Goal: Book appointment/travel/reservation

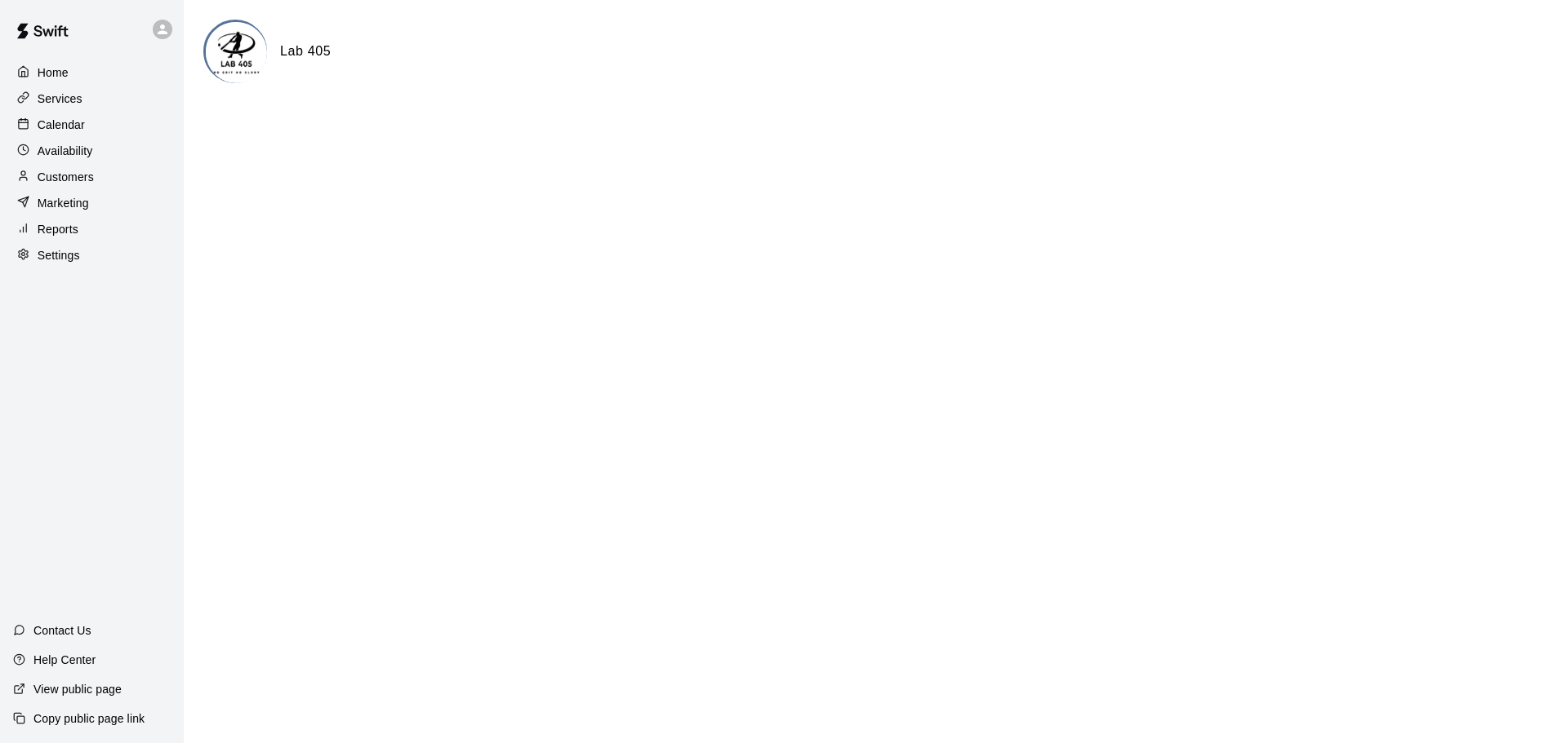
click at [62, 124] on p "Calendar" at bounding box center [61, 124] width 47 height 16
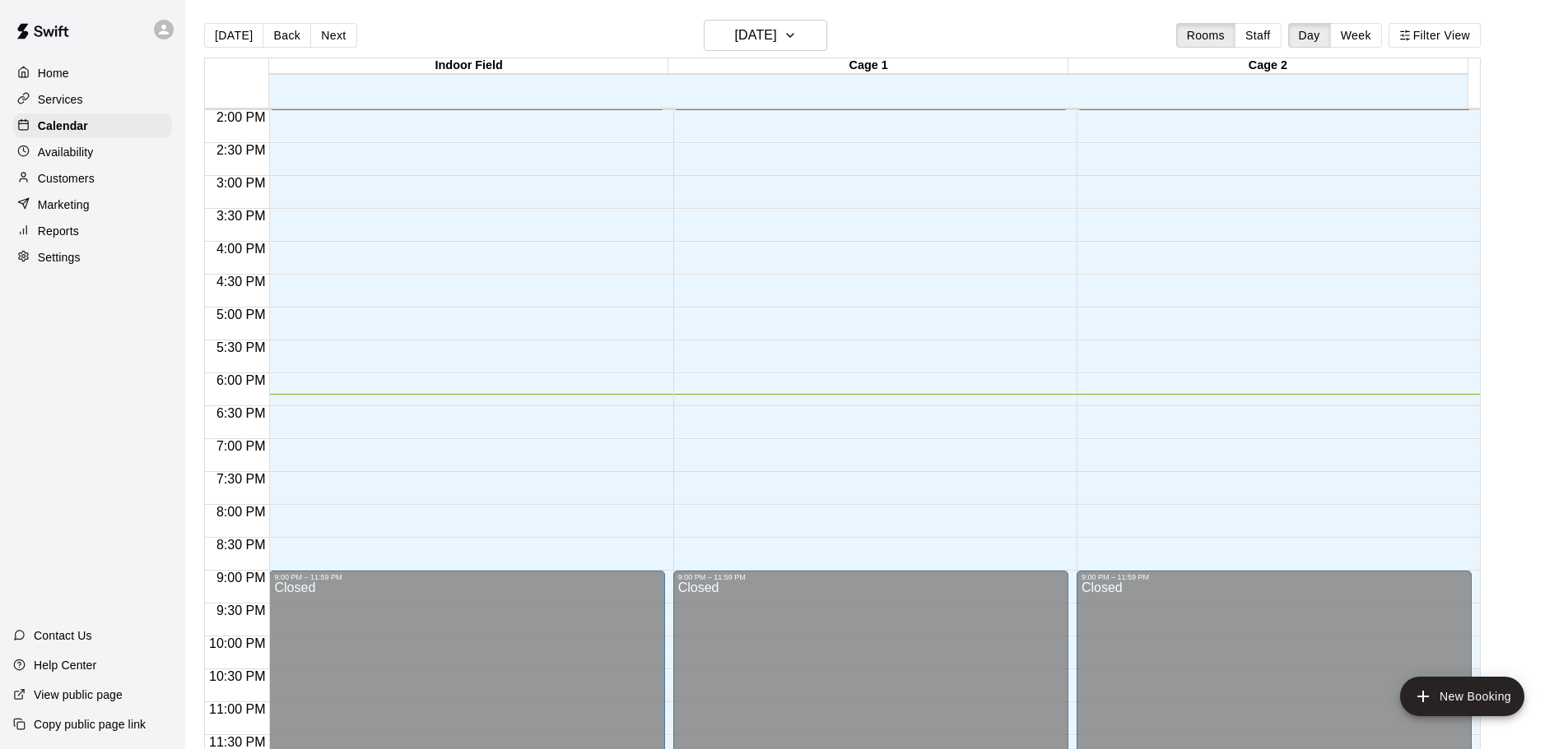
scroll to position [922, 0]
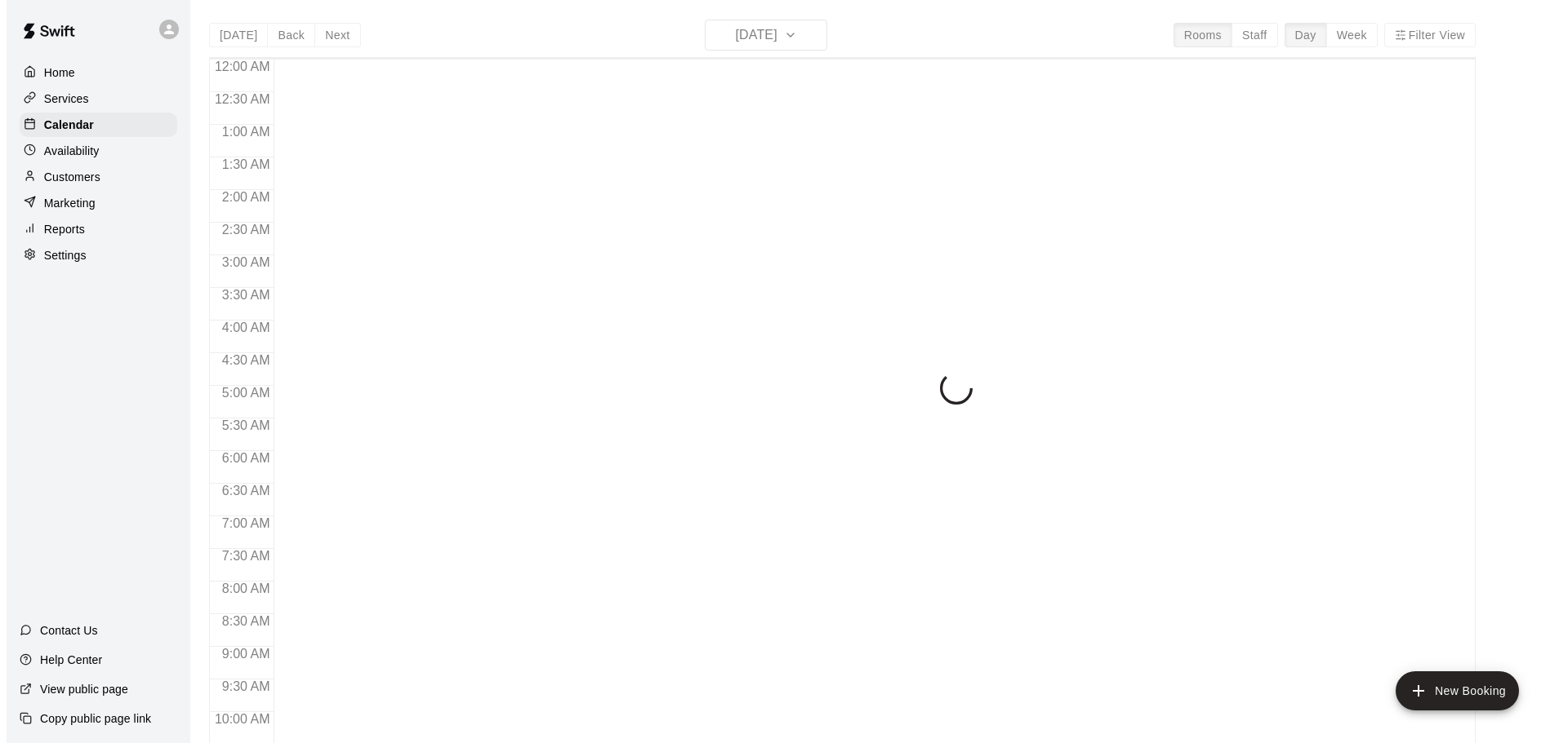
scroll to position [864, 0]
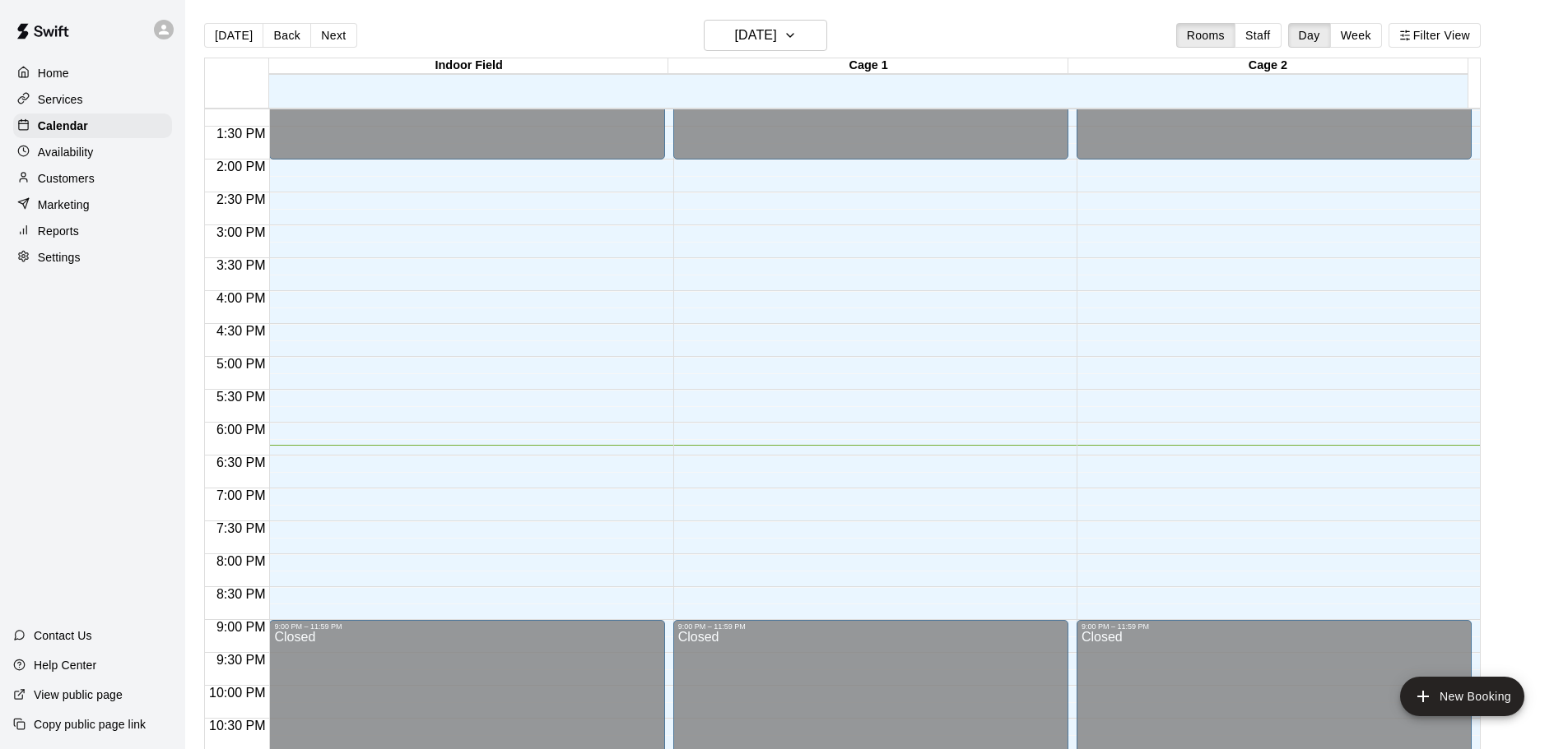
click at [1182, 459] on div "12:00 AM – 2:00 PM Closed 9:00 PM – 11:59 PM Closed" at bounding box center [1274, 28] width 395 height 1580
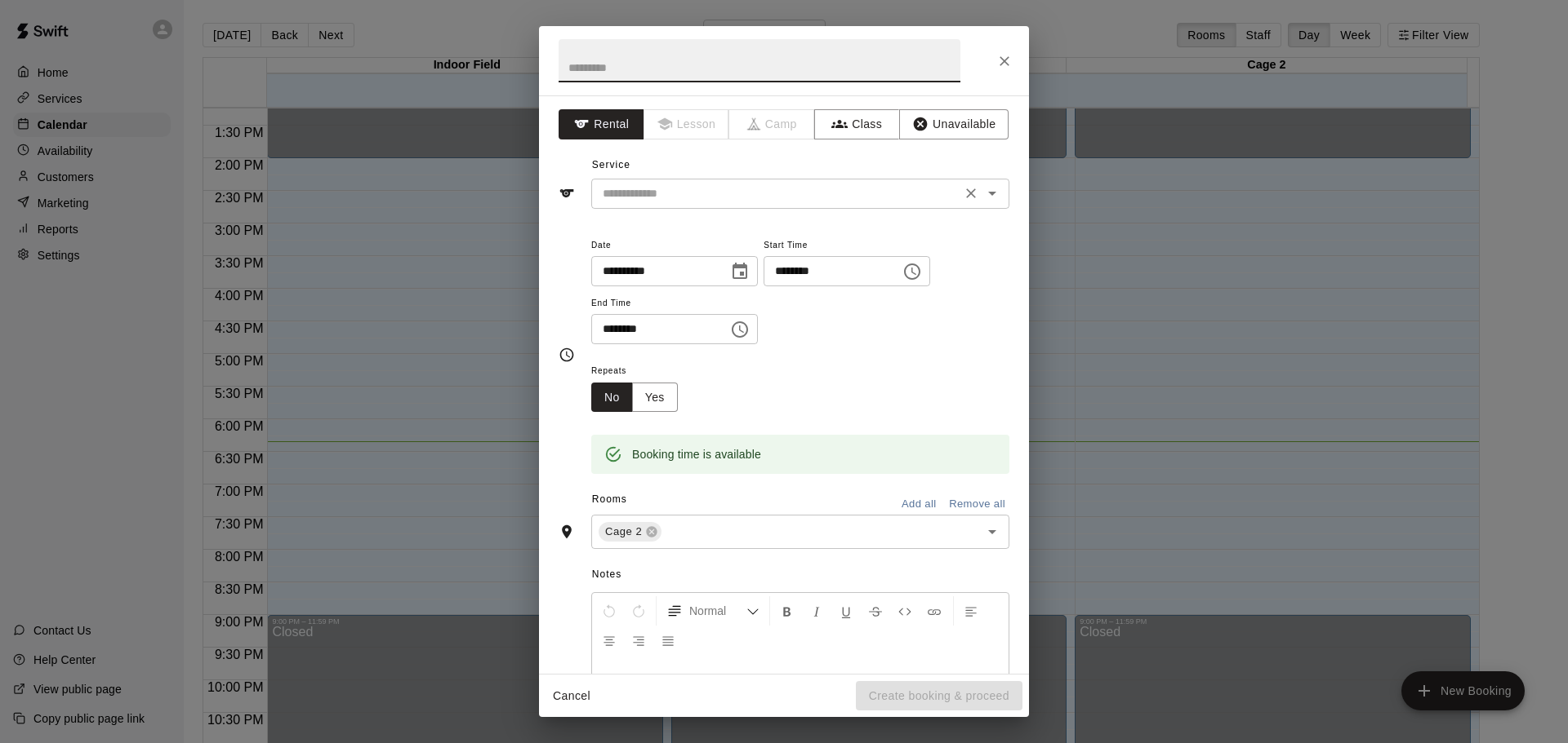
click at [721, 199] on input "text" at bounding box center [775, 194] width 360 height 20
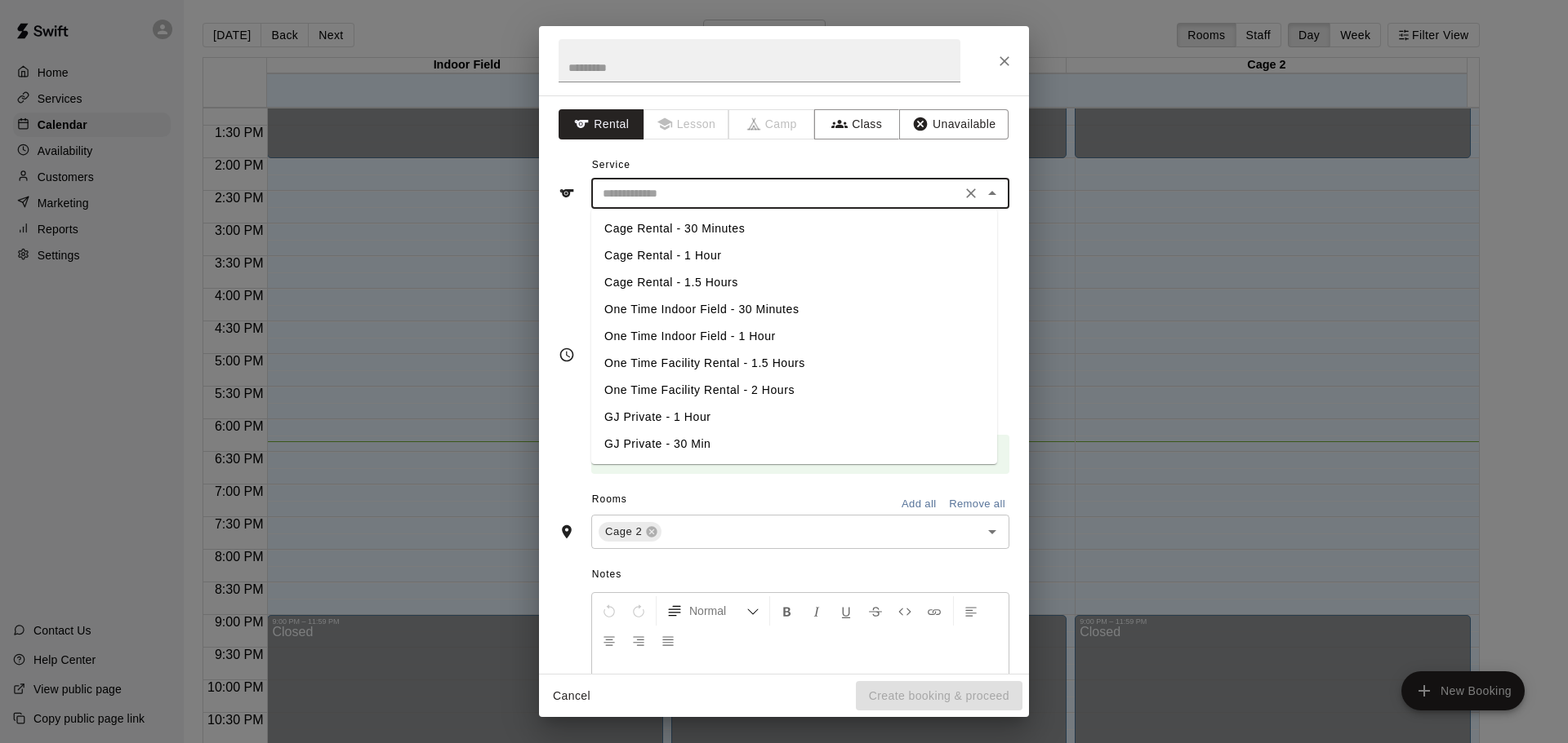
click at [745, 233] on li "Cage Rental - 30 Minutes" at bounding box center [794, 229] width 406 height 27
type input "**********"
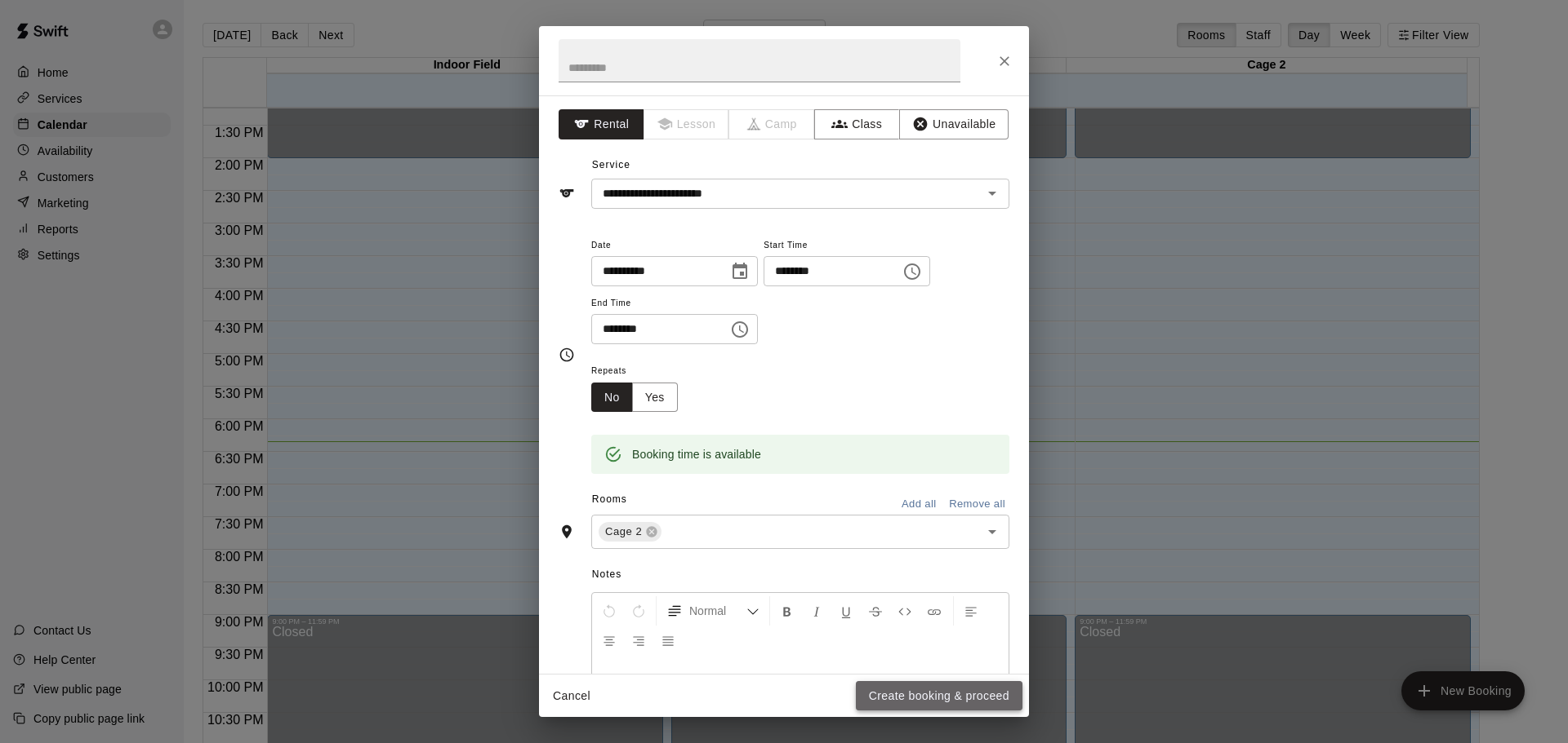
click at [955, 701] on button "Create booking & proceed" at bounding box center [938, 696] width 167 height 30
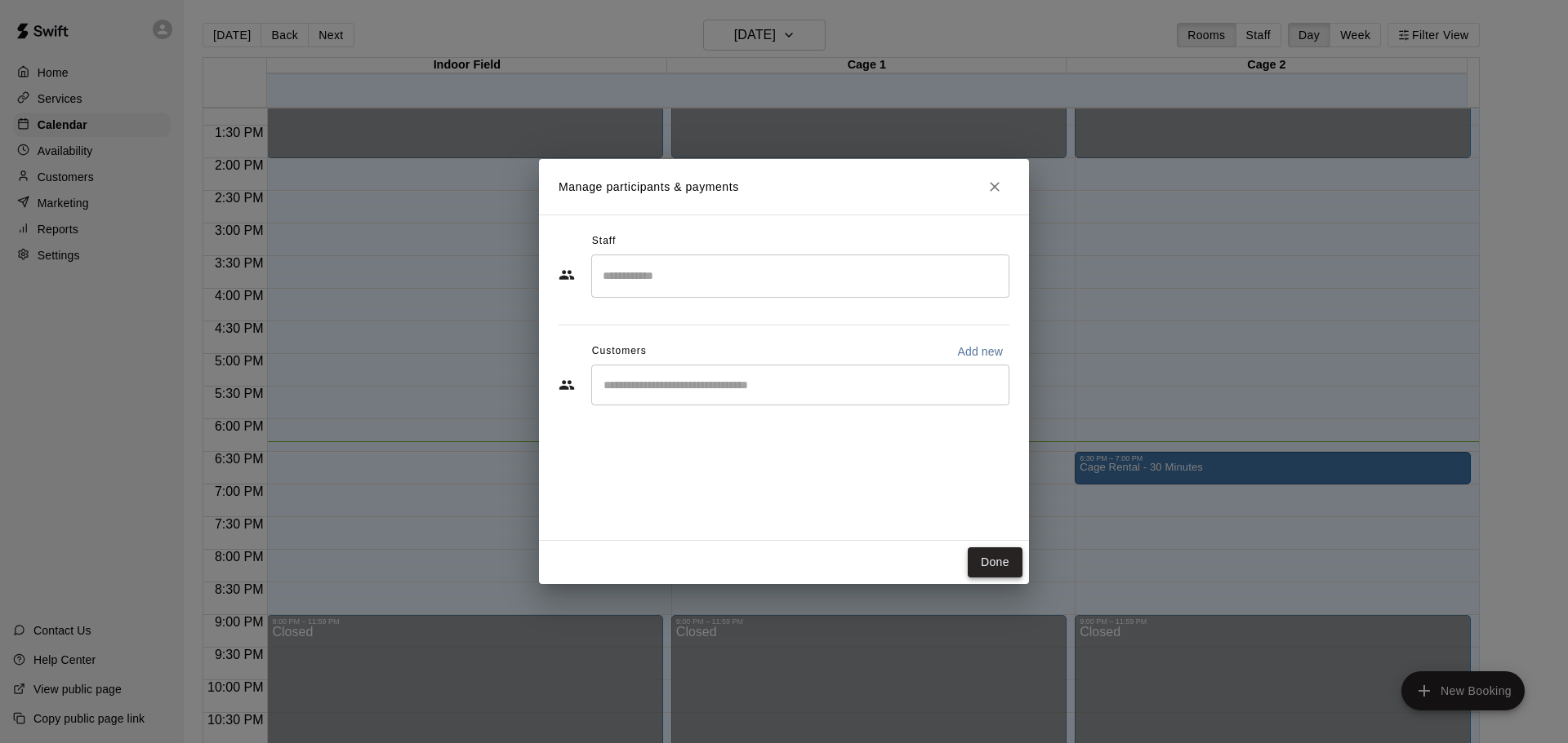
click at [998, 559] on button "Done" at bounding box center [994, 562] width 55 height 30
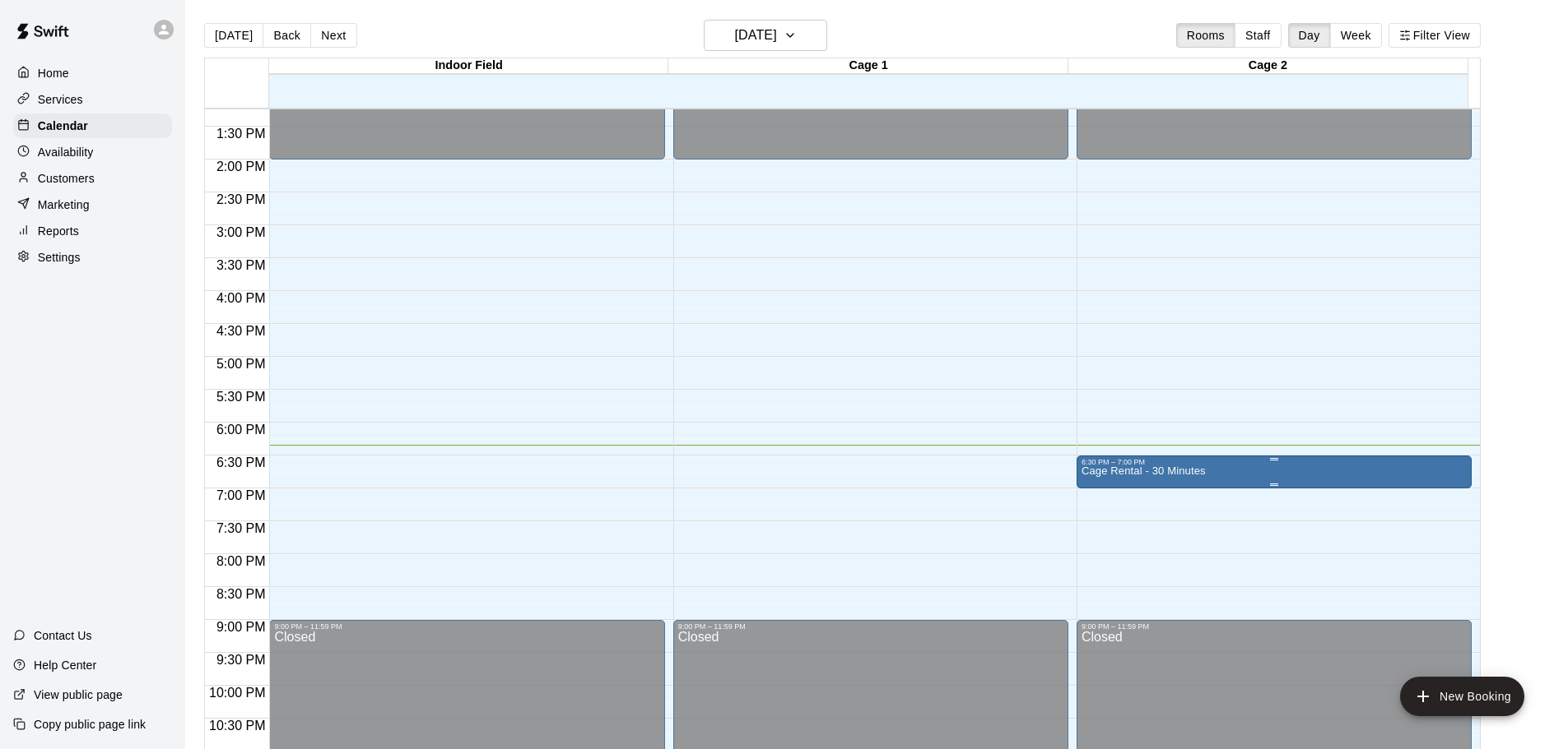
click at [1109, 525] on button "edit" at bounding box center [1097, 525] width 33 height 32
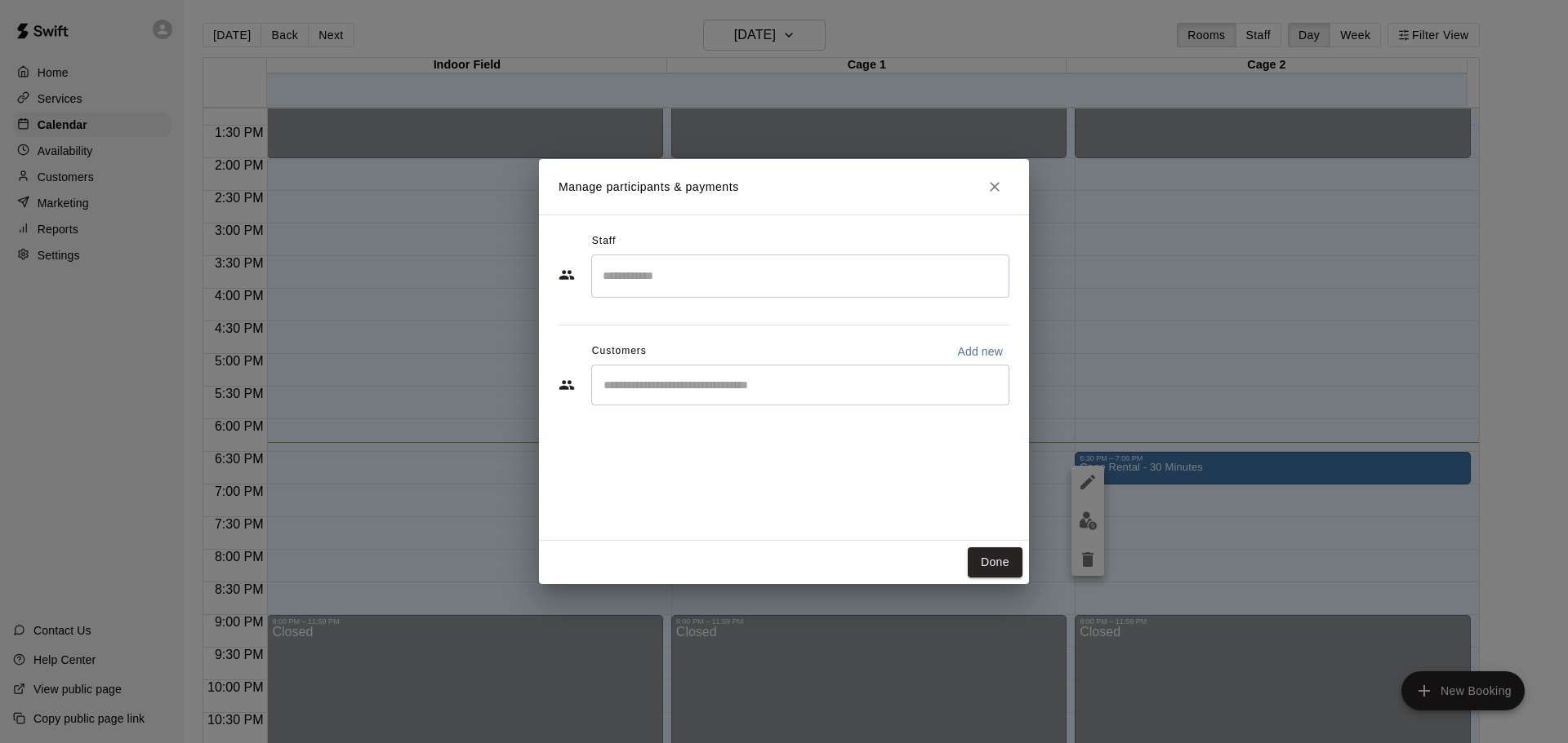
click at [1191, 449] on div "Manage participants & payments Staff ​ Customers Add new ​ Done" at bounding box center [784, 371] width 1568 height 743
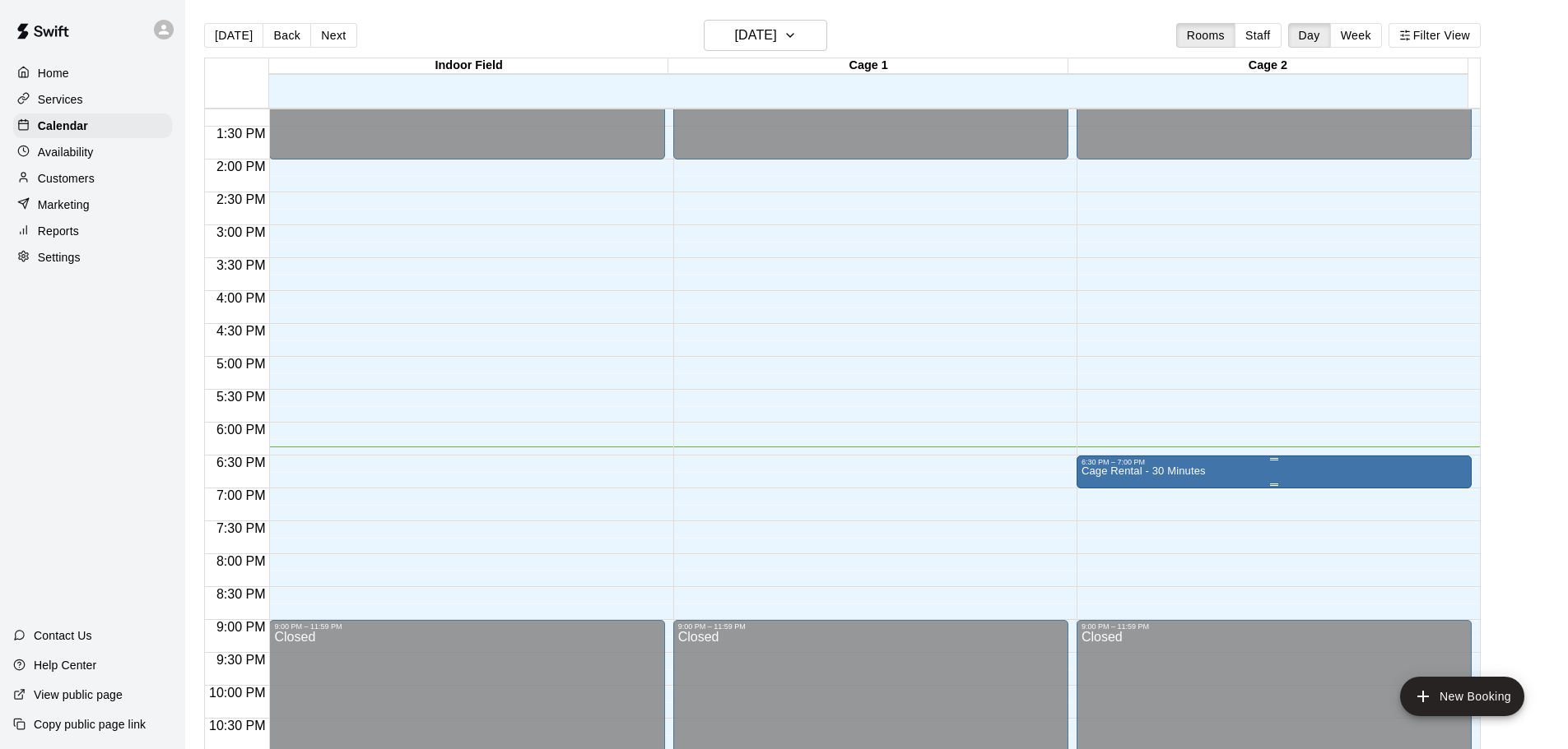
click at [1098, 525] on img "edit" at bounding box center [1097, 525] width 18 height 18
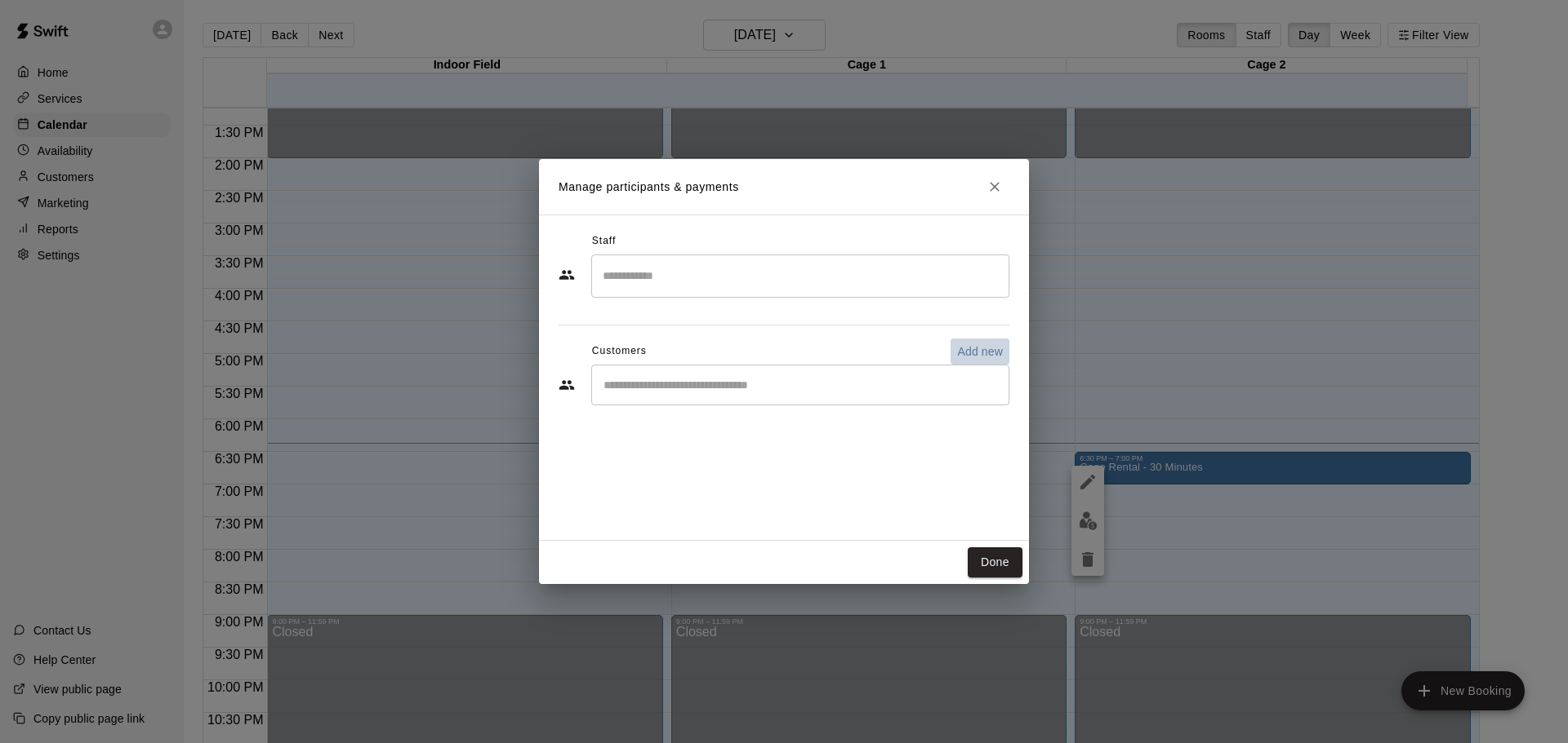
click at [978, 351] on p "Add new" at bounding box center [979, 351] width 45 height 16
select select "**"
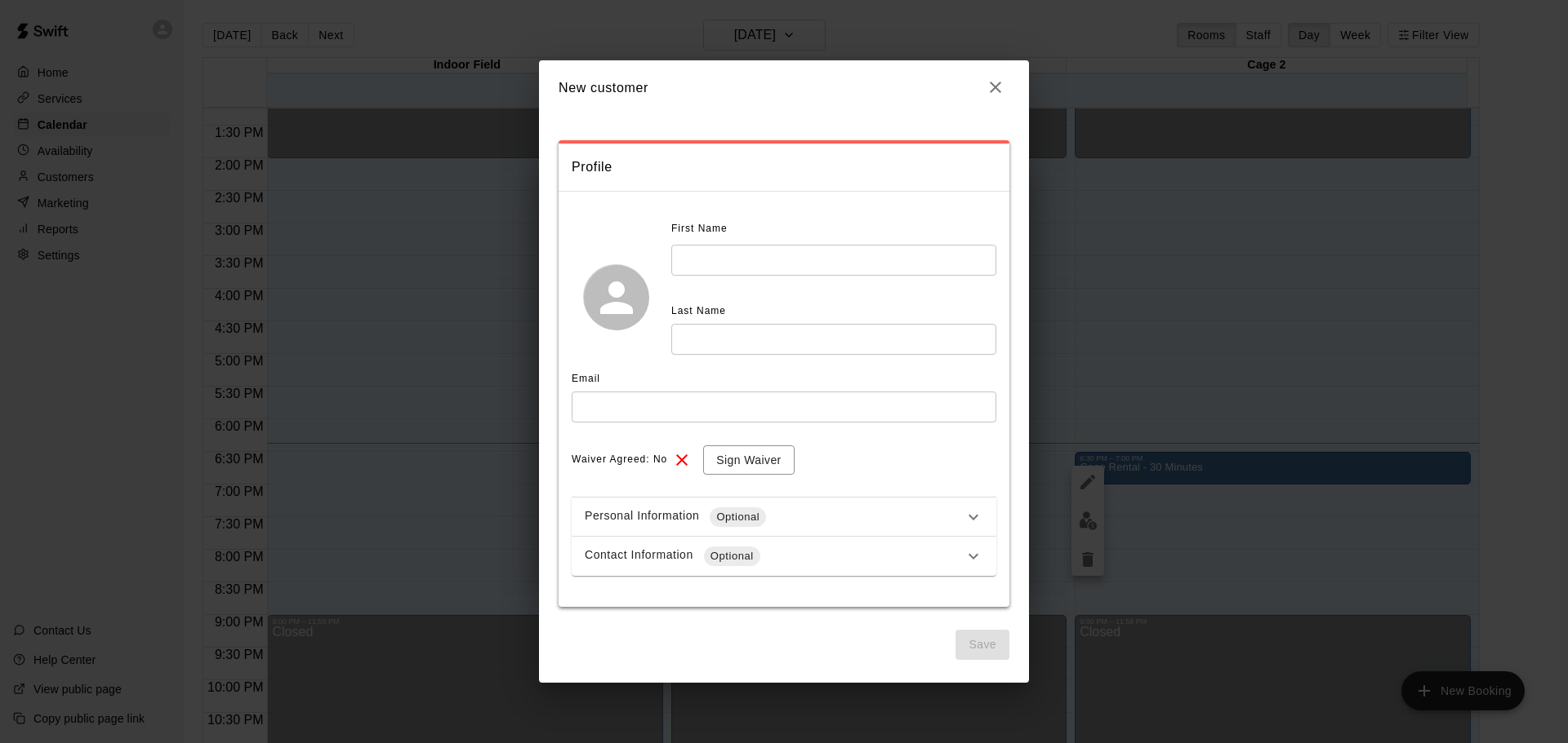
click at [764, 258] on input "text" at bounding box center [833, 259] width 325 height 30
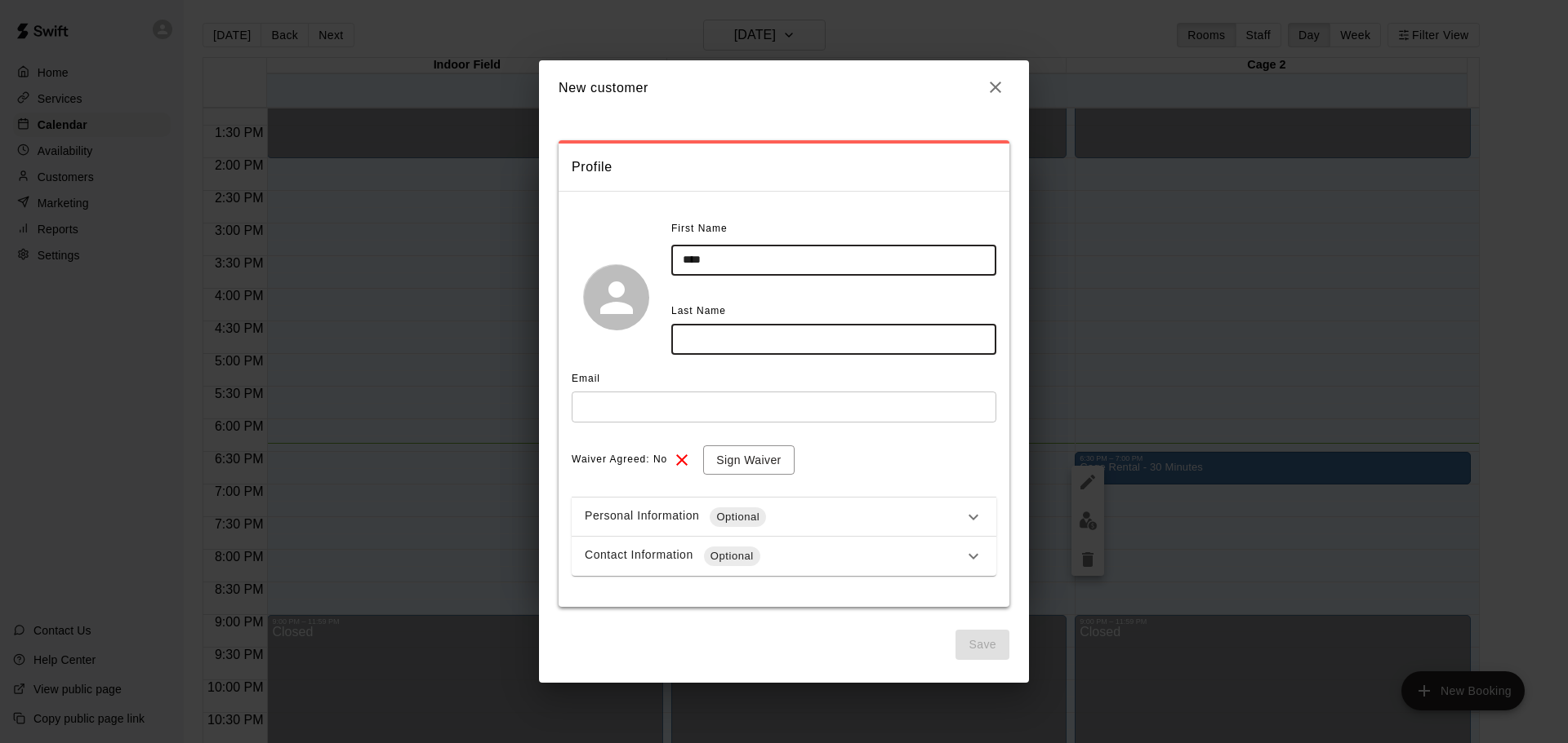
type input "****"
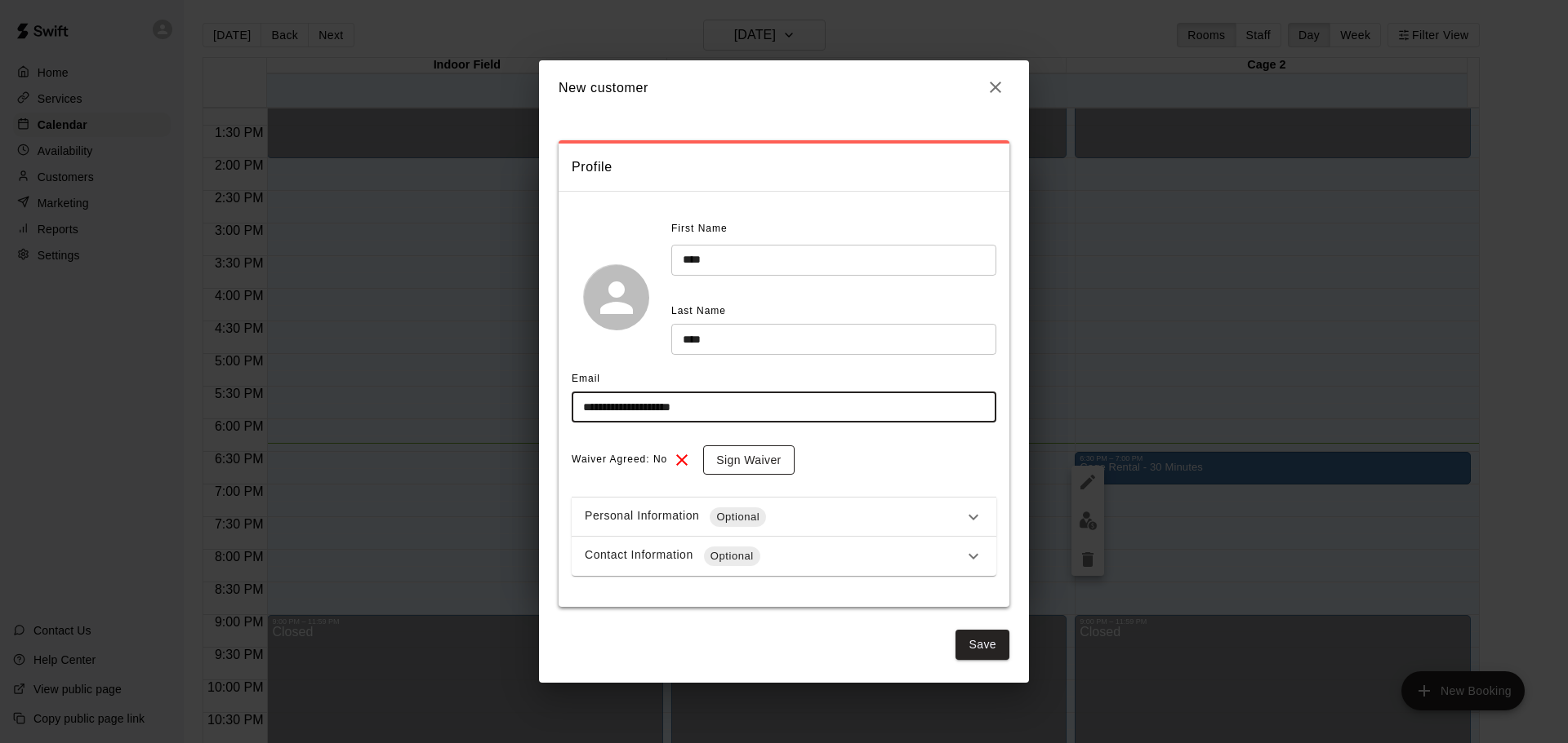
type input "**********"
click at [745, 448] on button "Sign Waiver" at bounding box center [748, 460] width 91 height 30
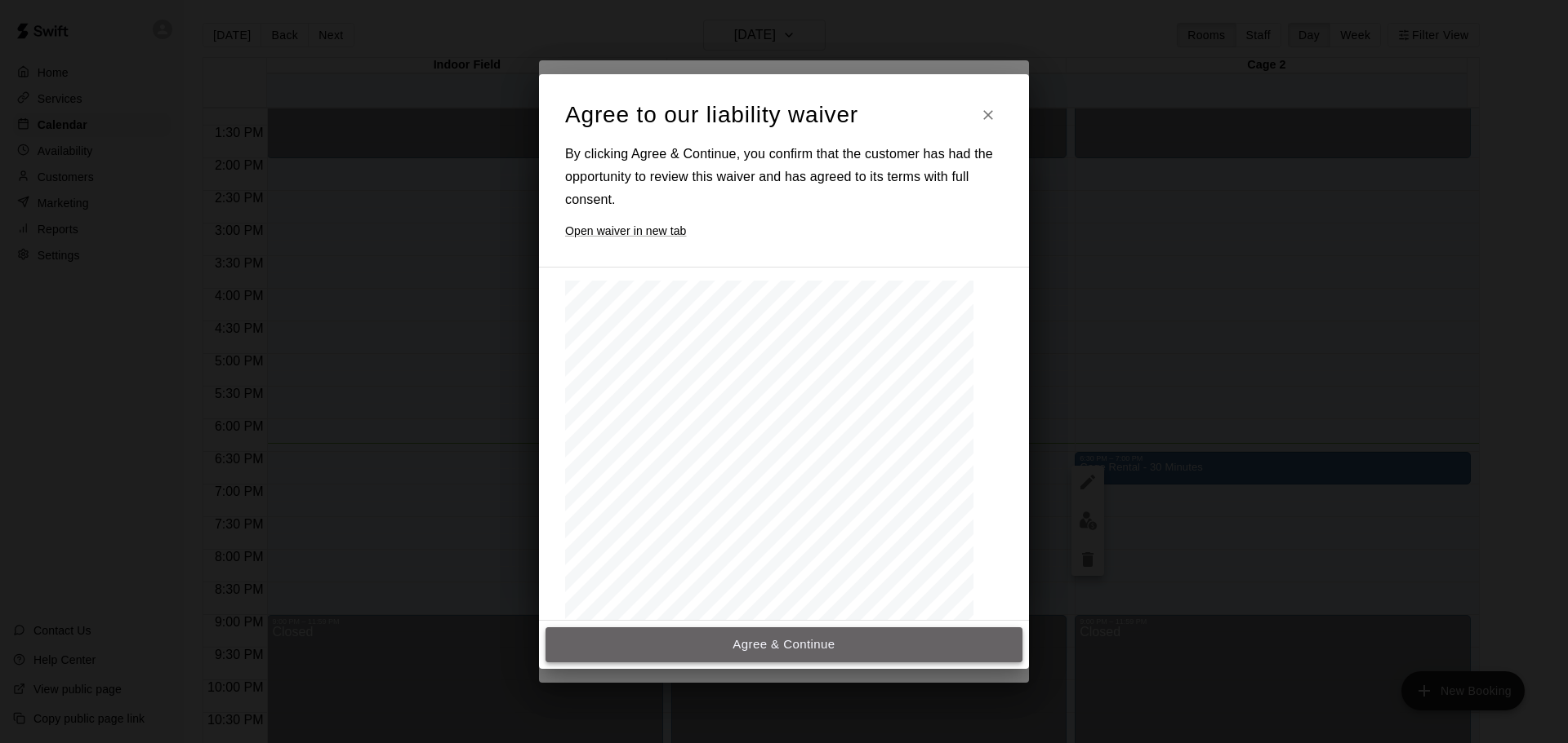
click at [773, 650] on button "Agree & Continue" at bounding box center [784, 645] width 476 height 35
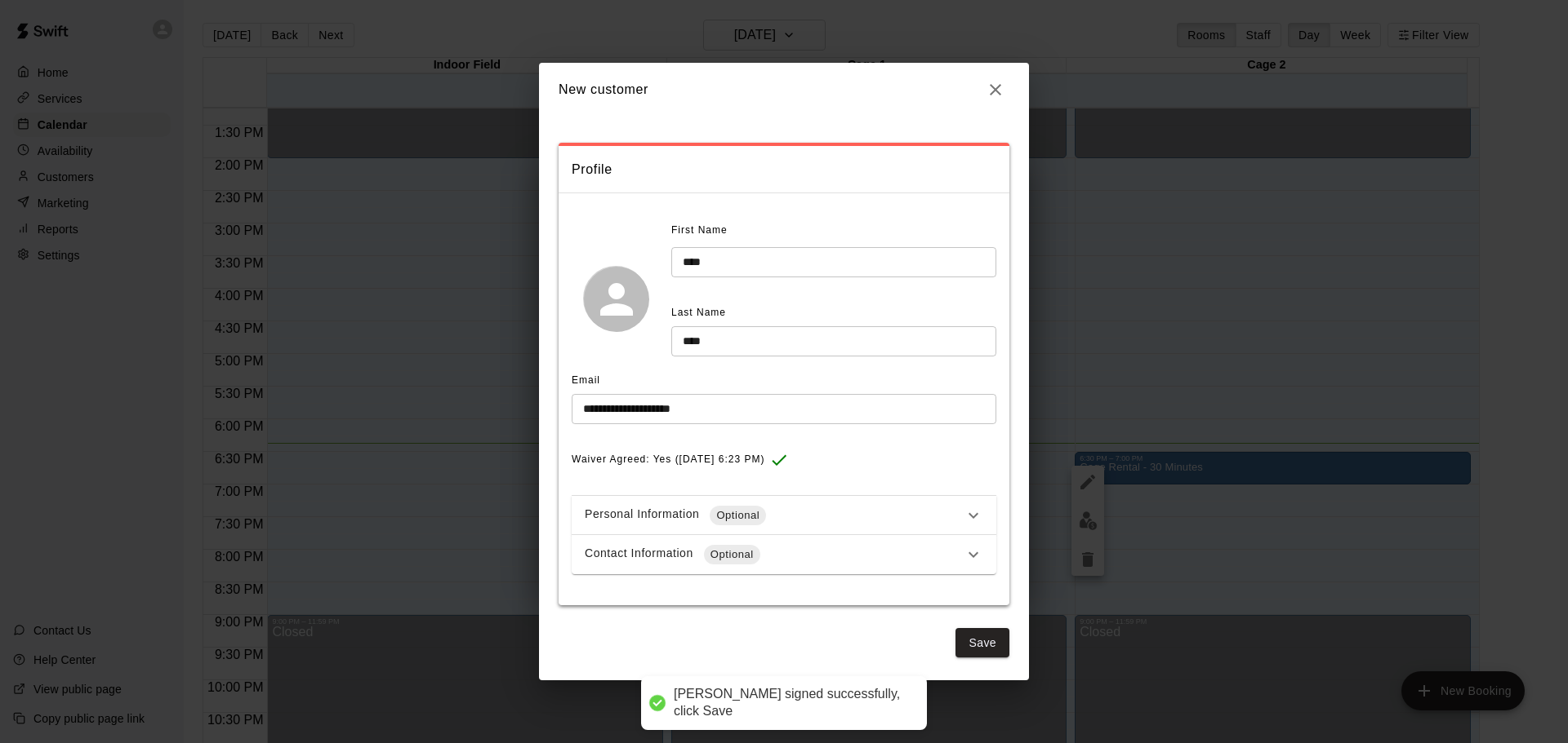
click at [781, 549] on div "Contact Information Optional" at bounding box center [773, 555] width 379 height 19
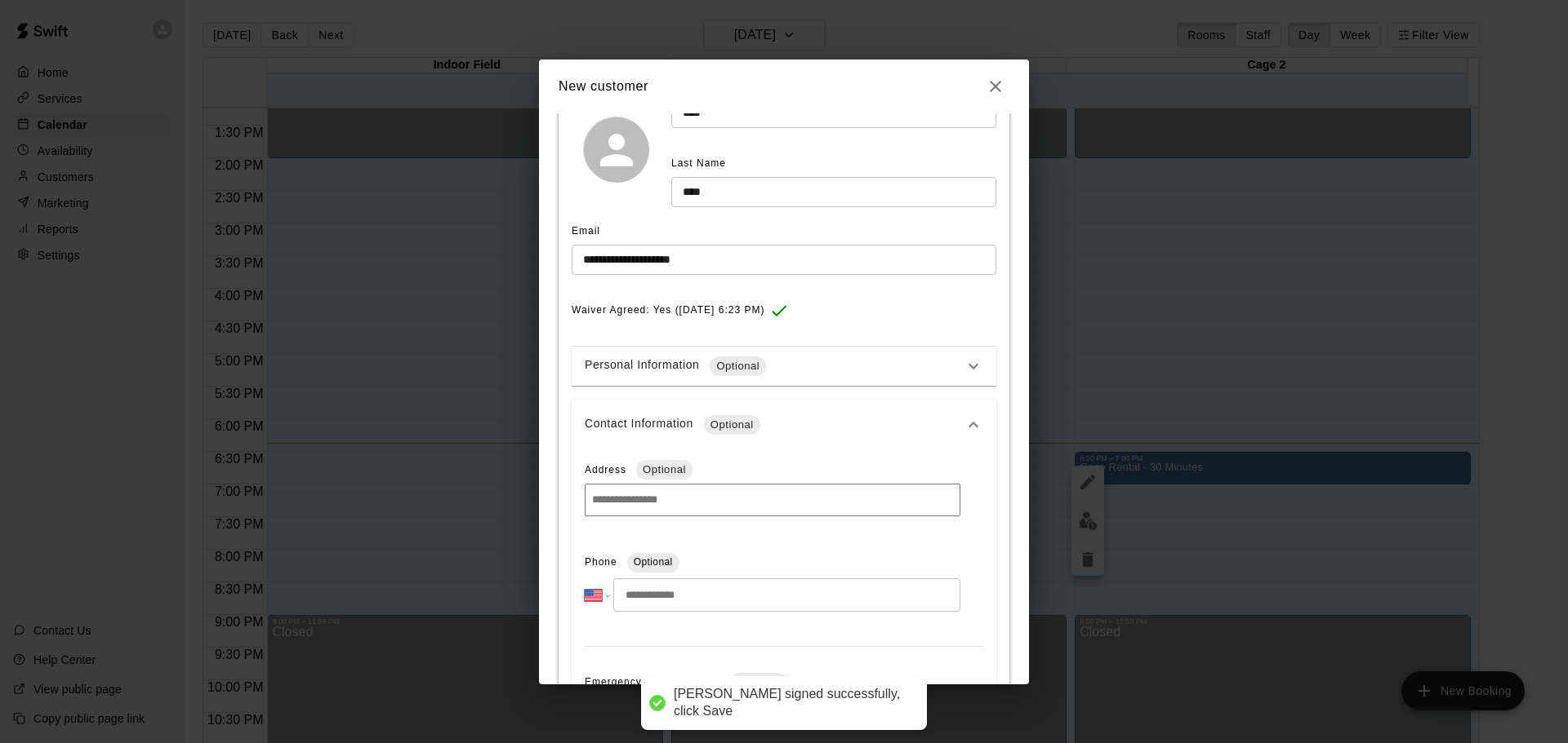
scroll to position [163, 0]
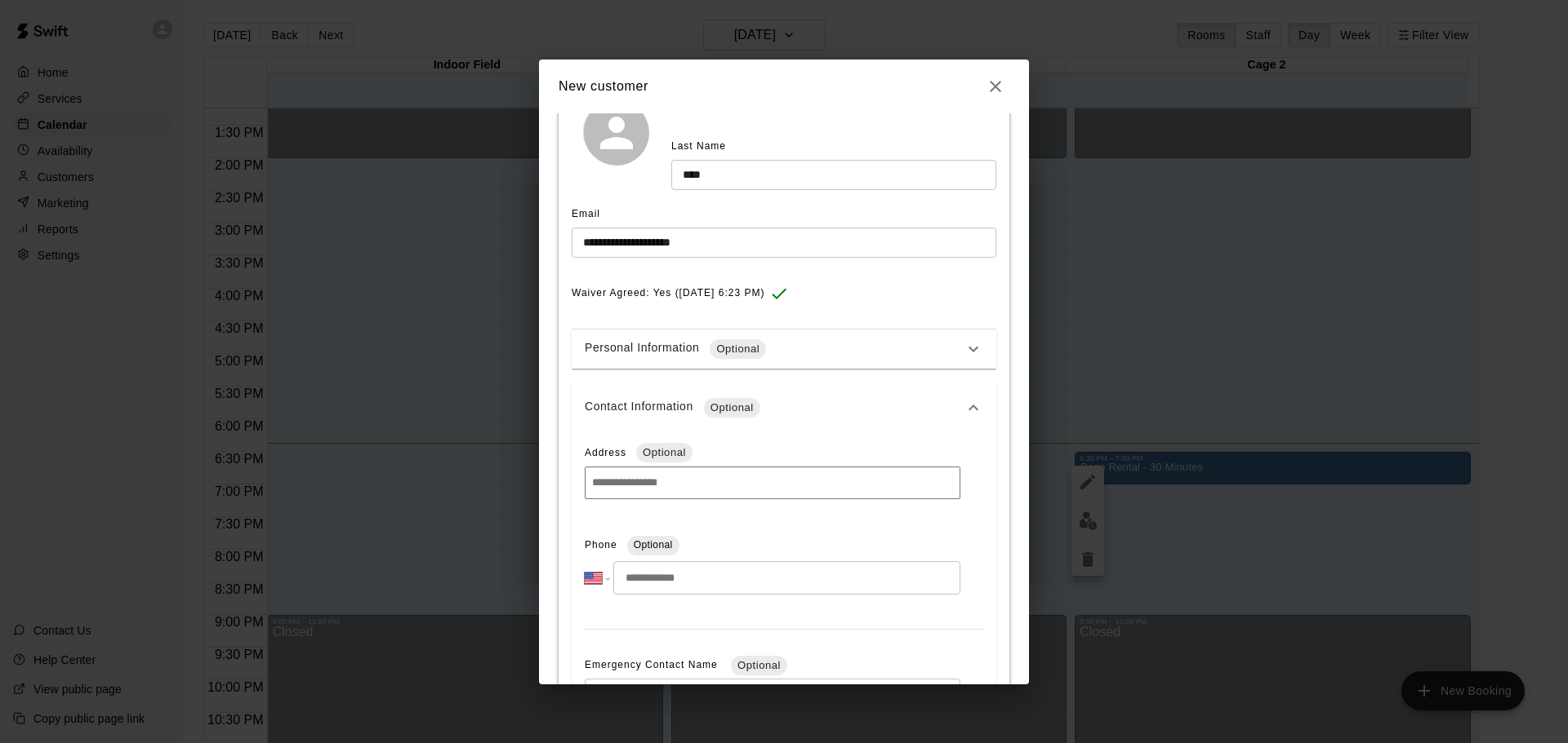
click at [748, 471] on input at bounding box center [771, 483] width 375 height 33
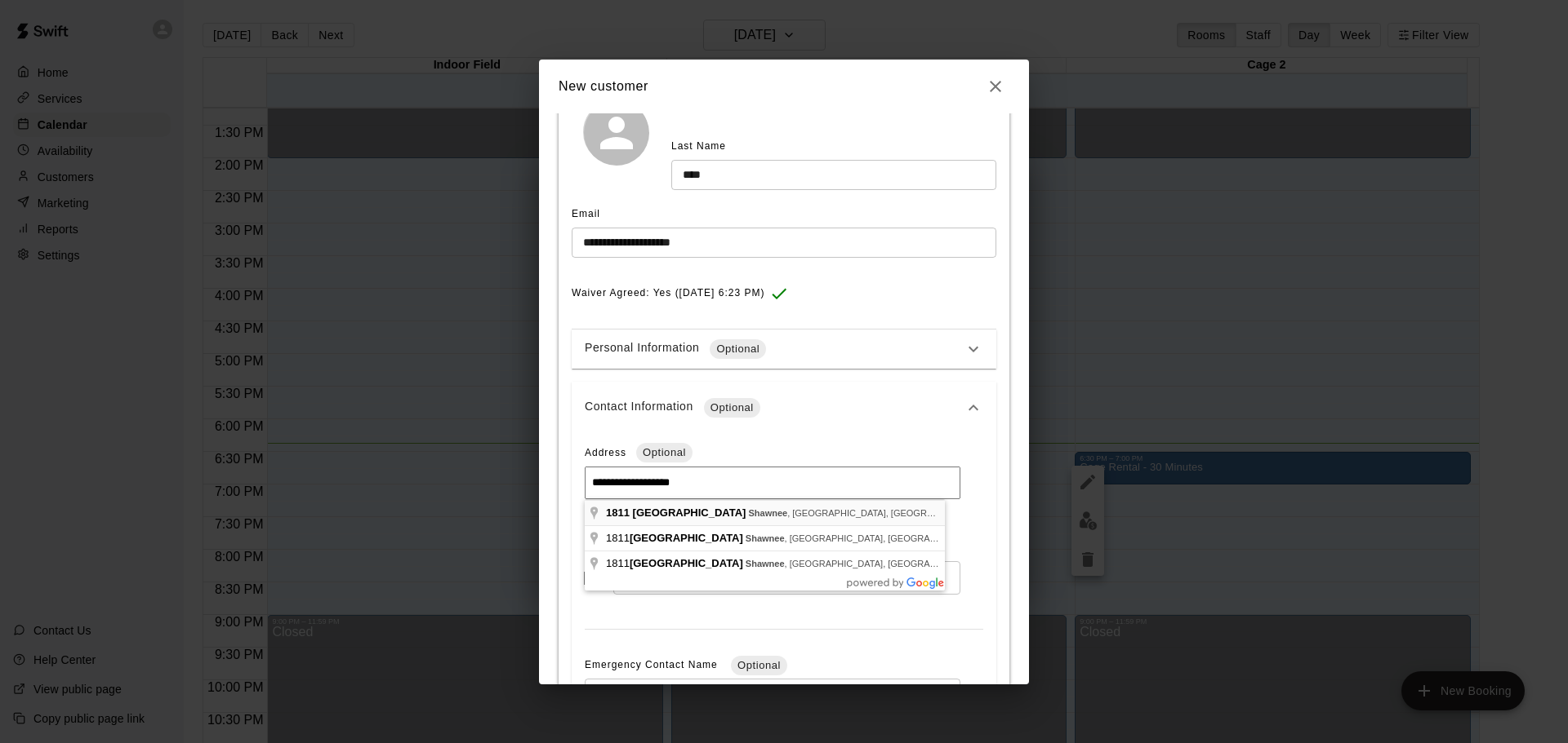
type input "**********"
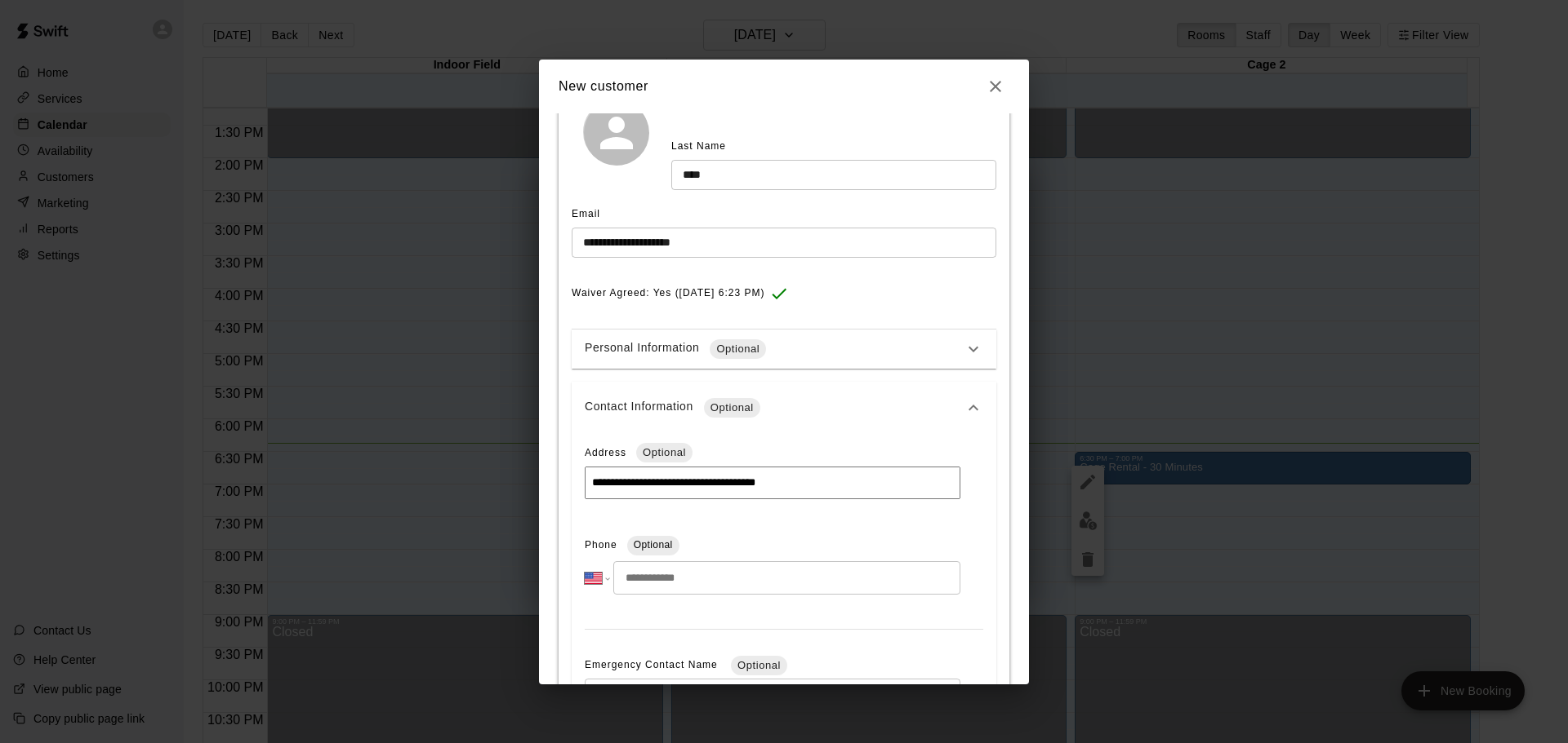
click at [752, 571] on input "tel" at bounding box center [787, 578] width 347 height 34
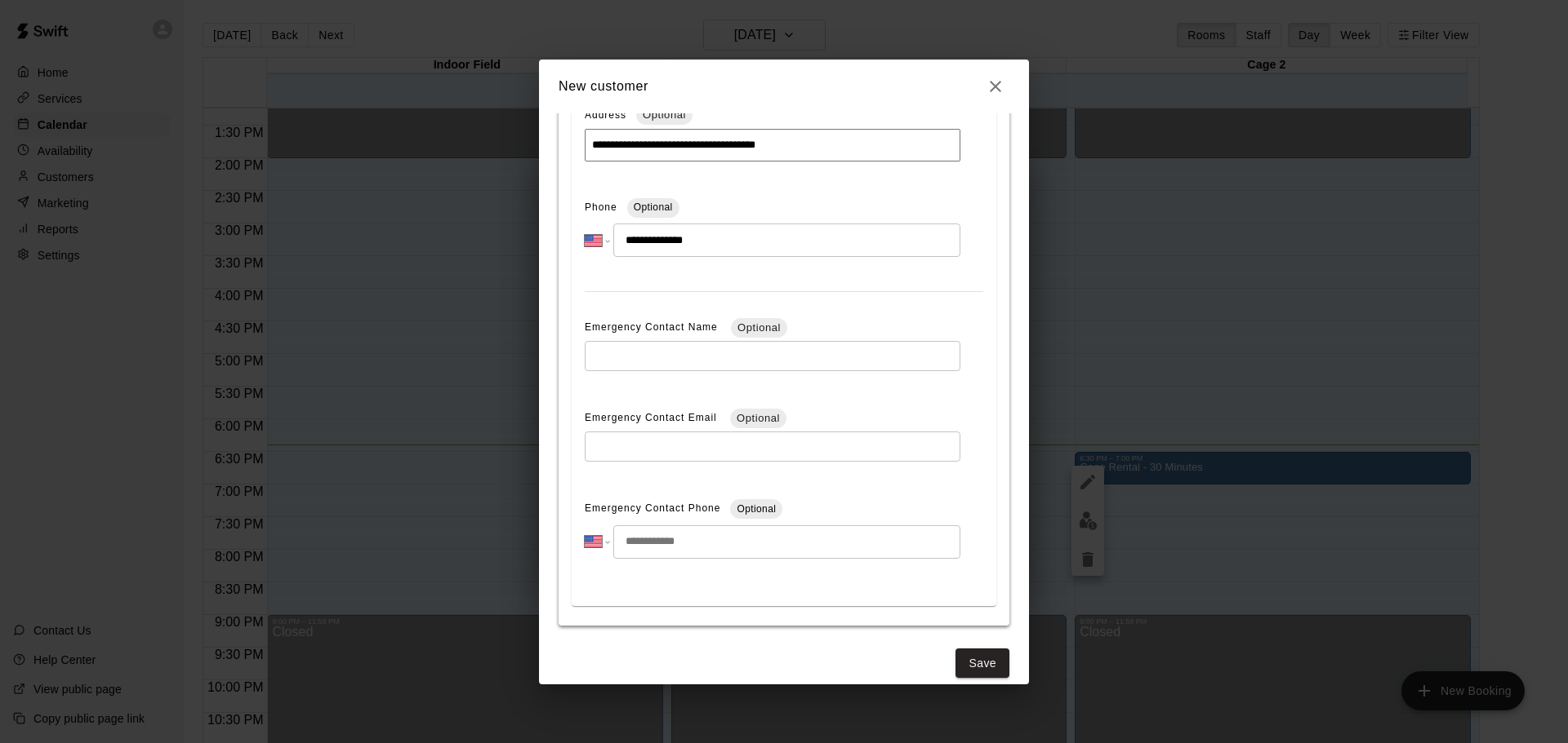
scroll to position [519, 0]
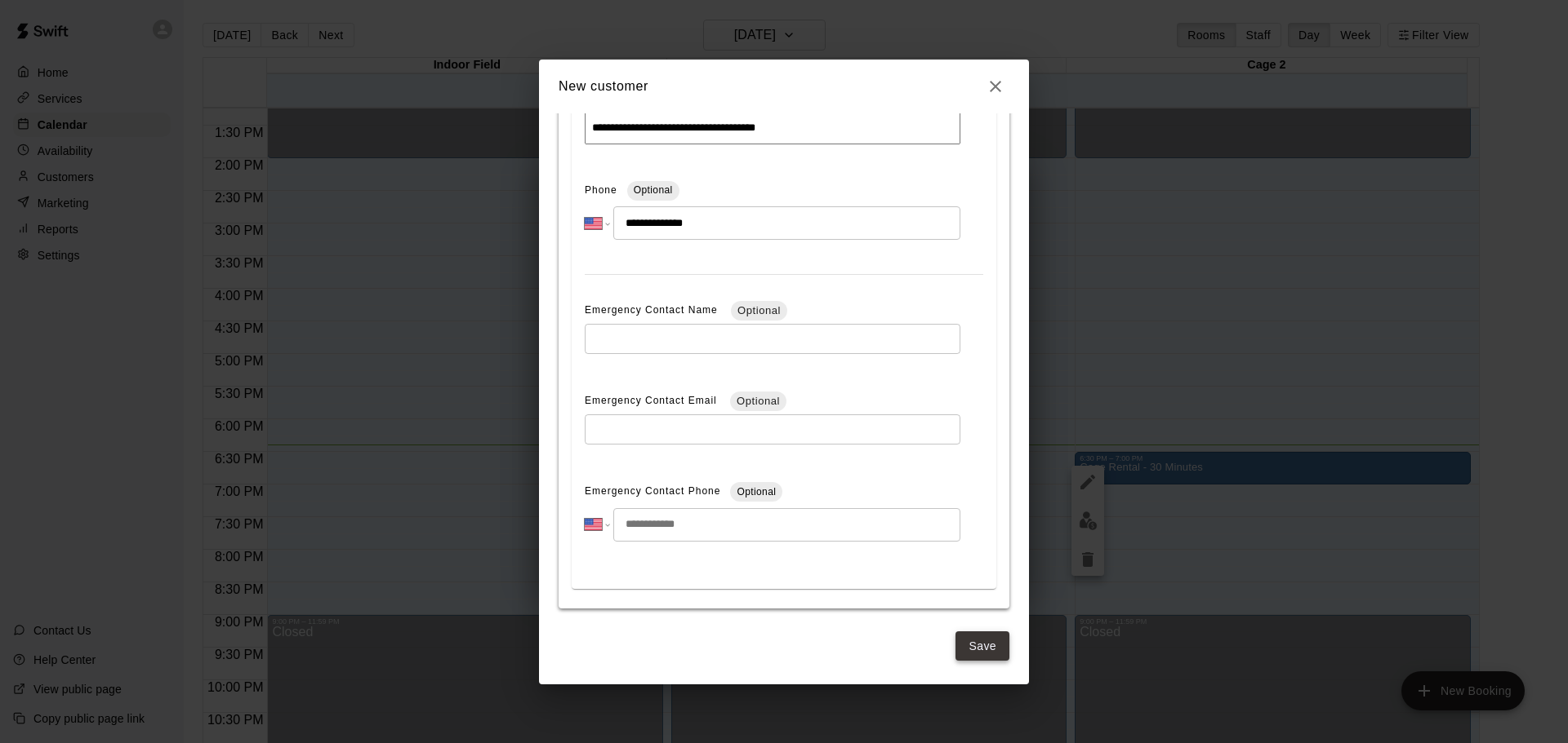
type input "**********"
click at [956, 634] on button "Save" at bounding box center [983, 646] width 54 height 30
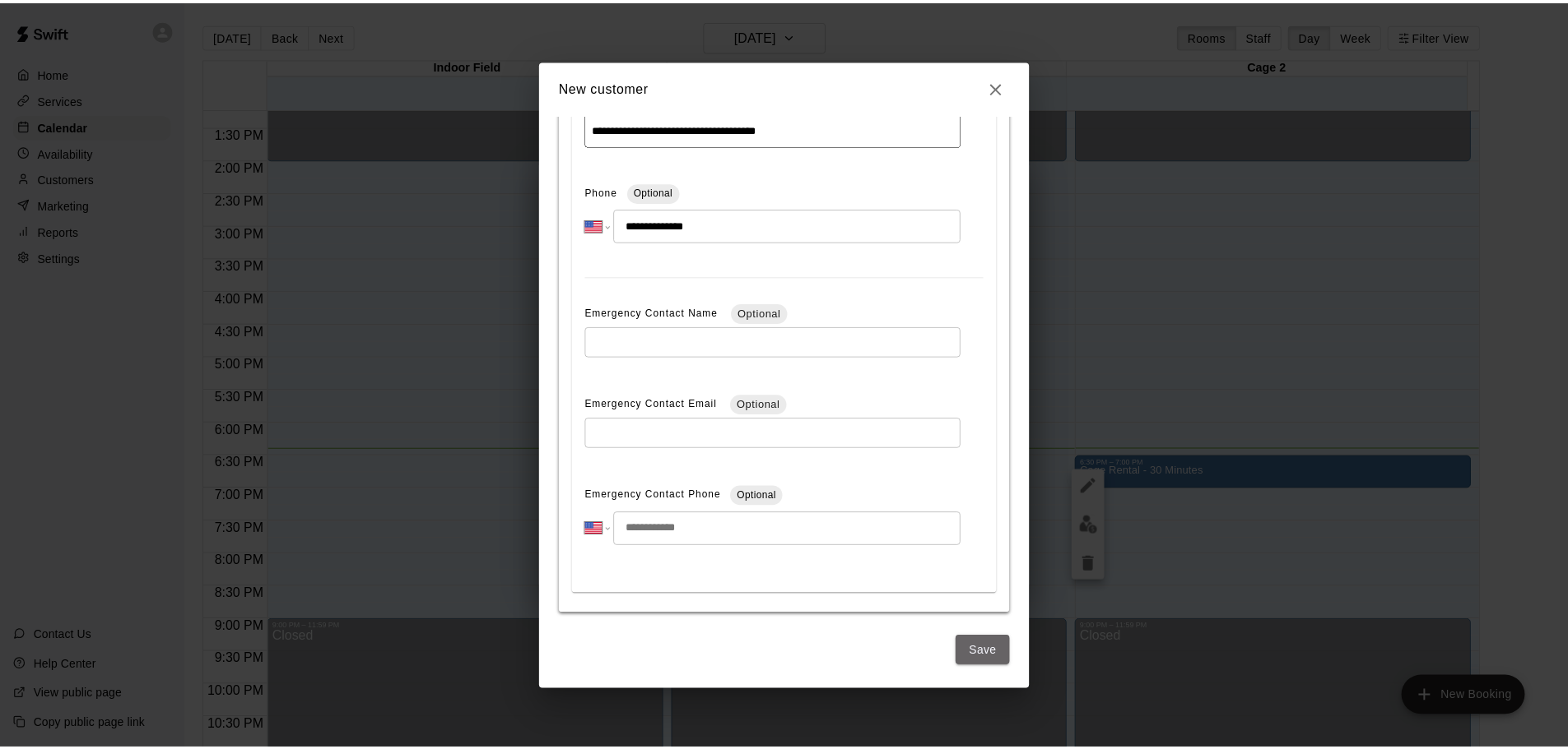
scroll to position [0, 0]
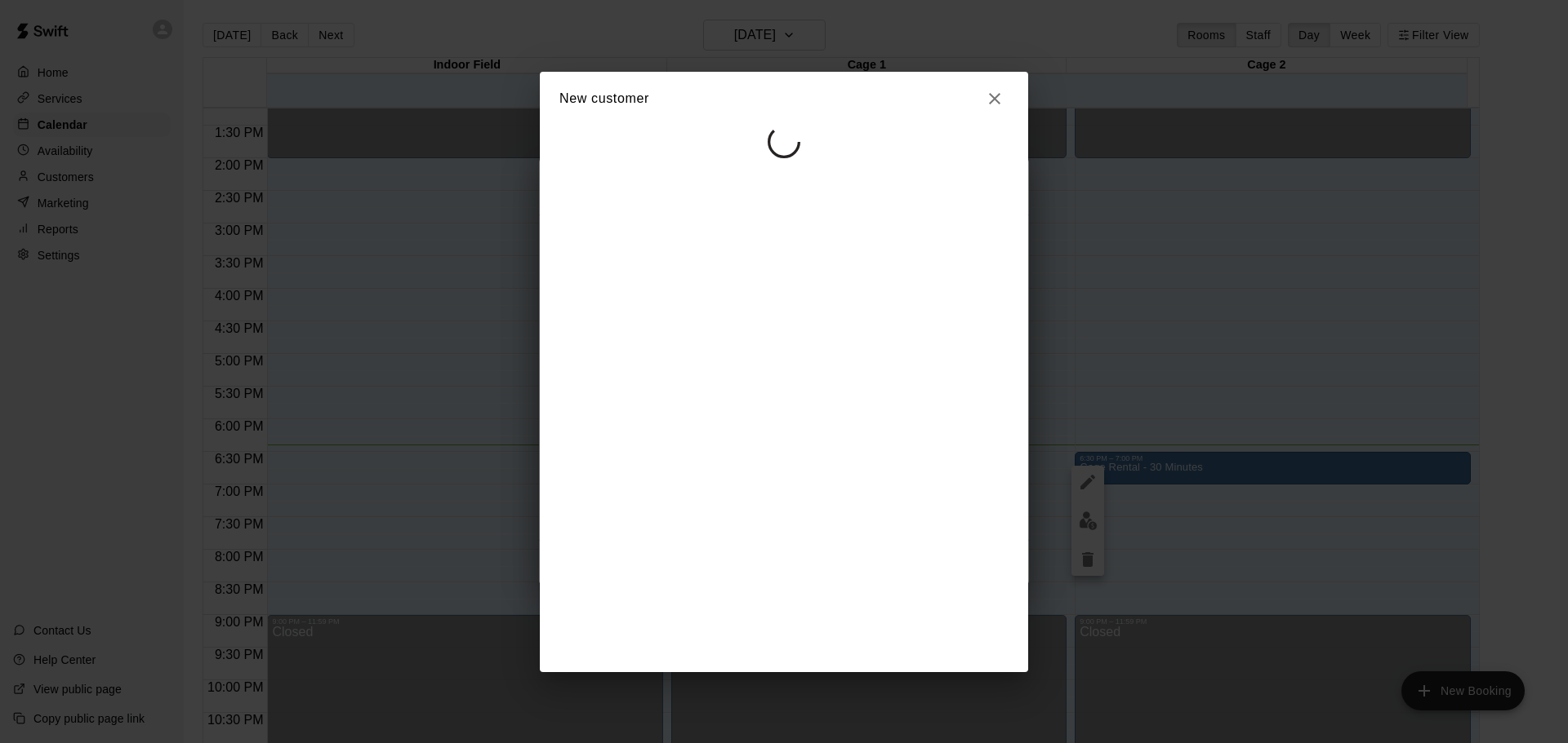
select select "**"
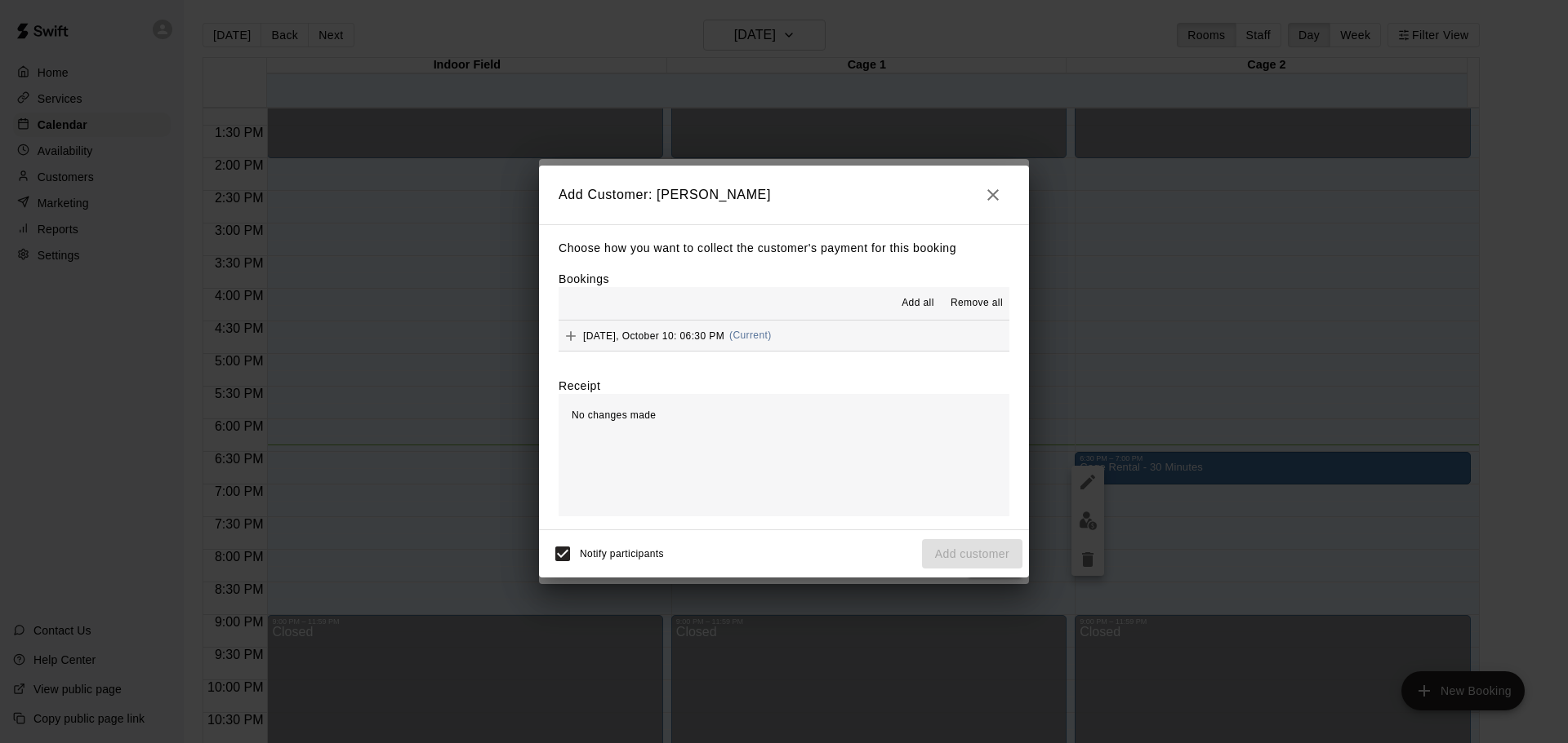
click at [813, 332] on button "[DATE], October 10: 06:30 PM (Current)" at bounding box center [783, 335] width 450 height 30
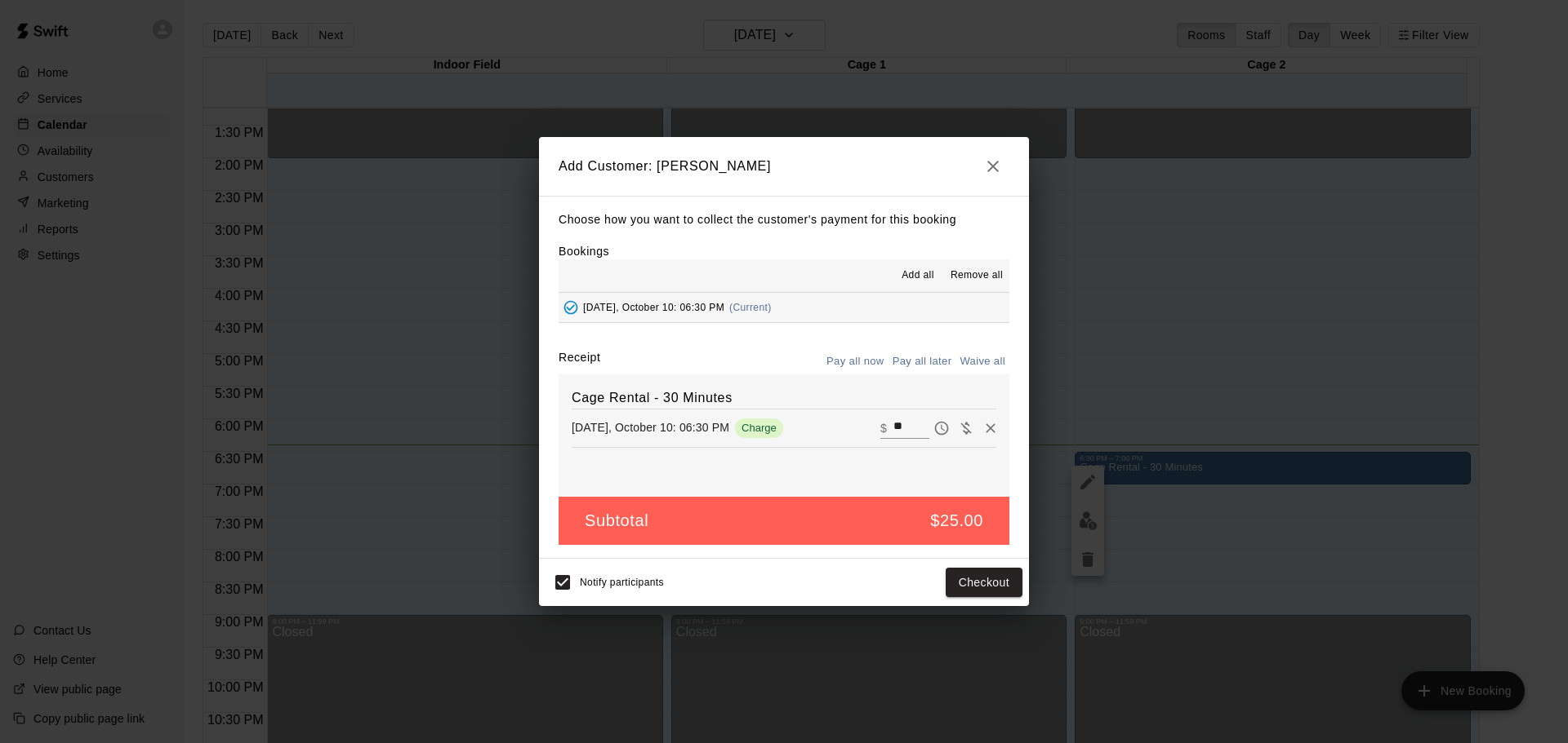
click at [921, 360] on button "Pay all later" at bounding box center [922, 361] width 68 height 25
click at [857, 364] on button "Pay all now" at bounding box center [855, 361] width 67 height 25
click at [960, 582] on button "Checkout" at bounding box center [985, 582] width 77 height 30
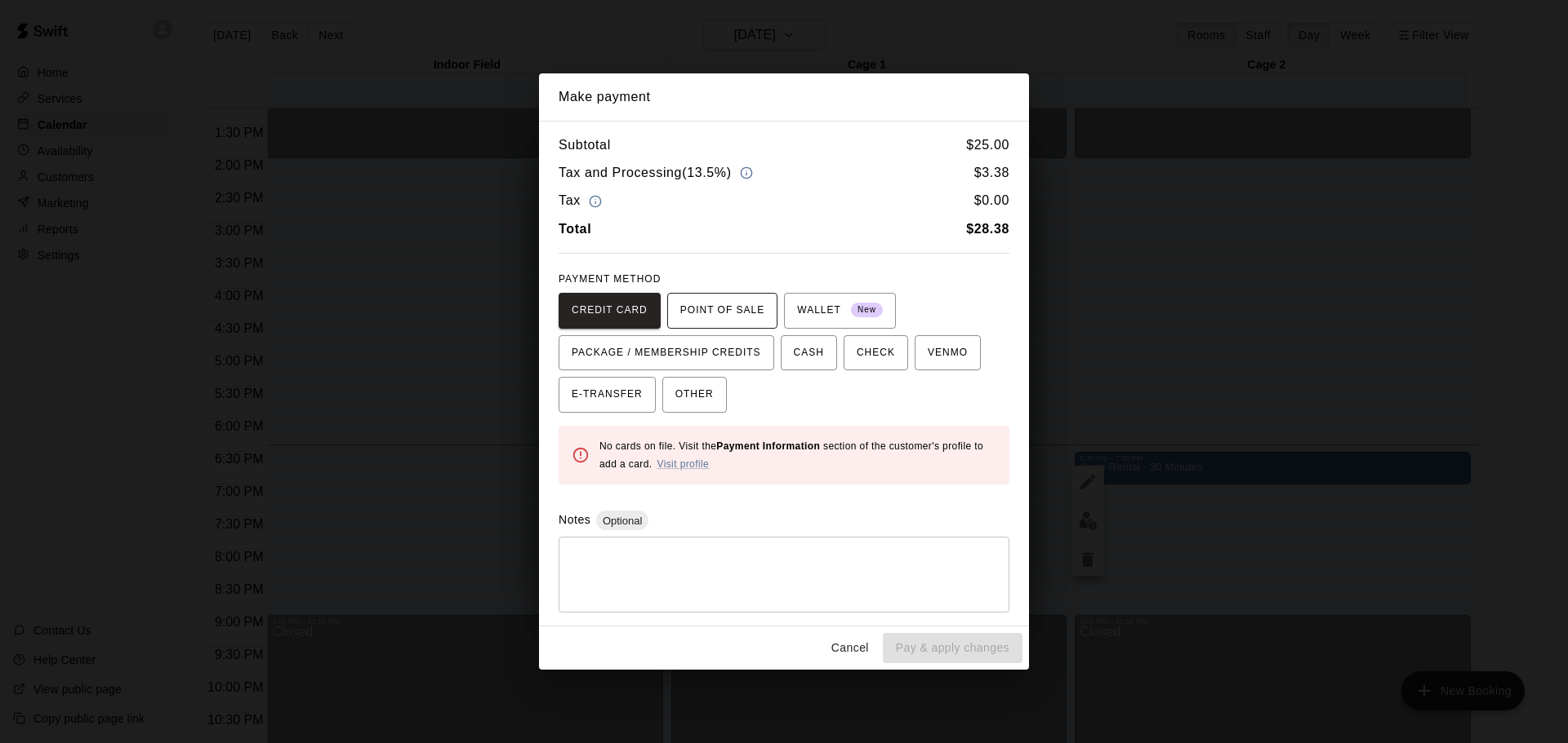
click at [716, 313] on span "POINT OF SALE" at bounding box center [721, 310] width 84 height 26
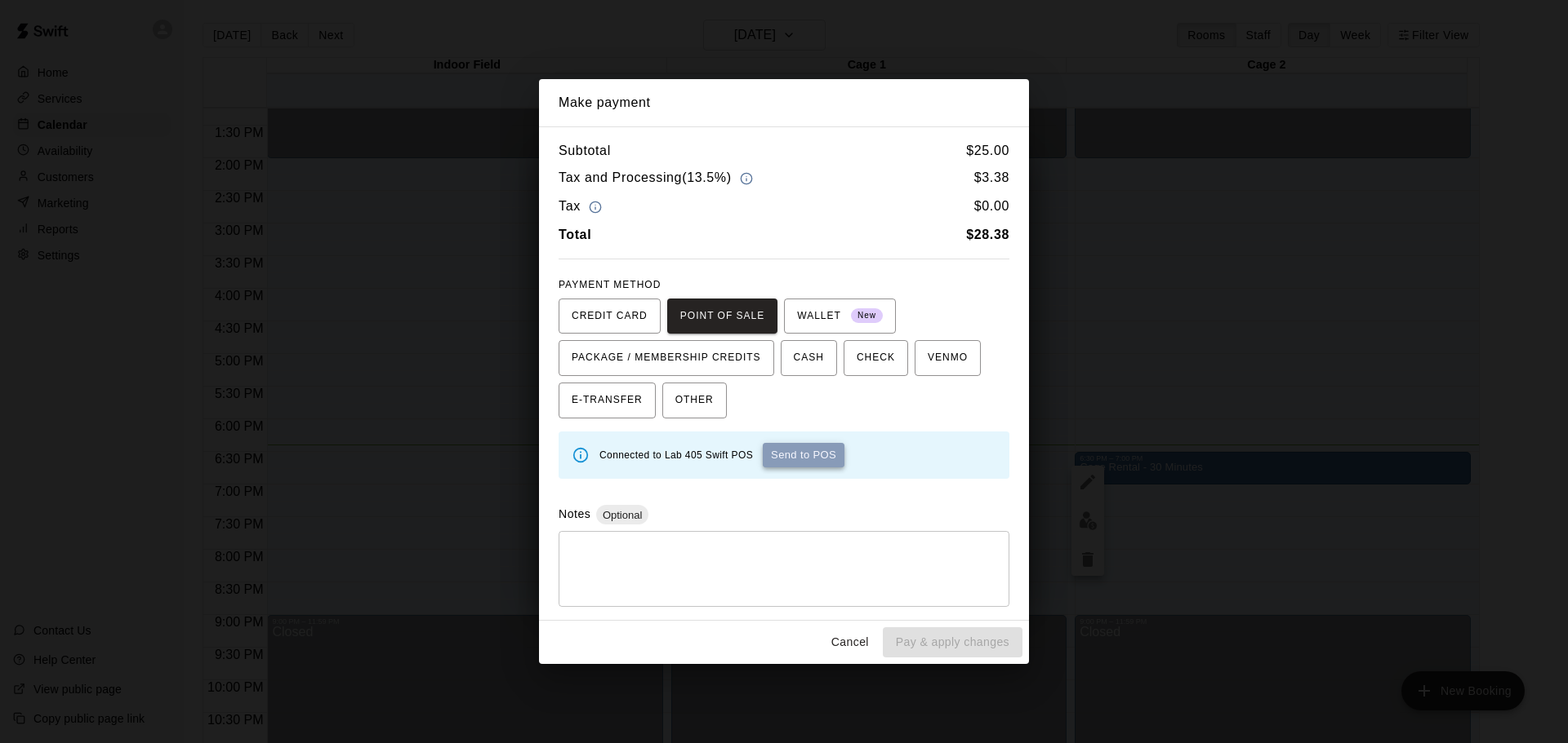
click at [821, 456] on button "Send to POS" at bounding box center [803, 455] width 82 height 24
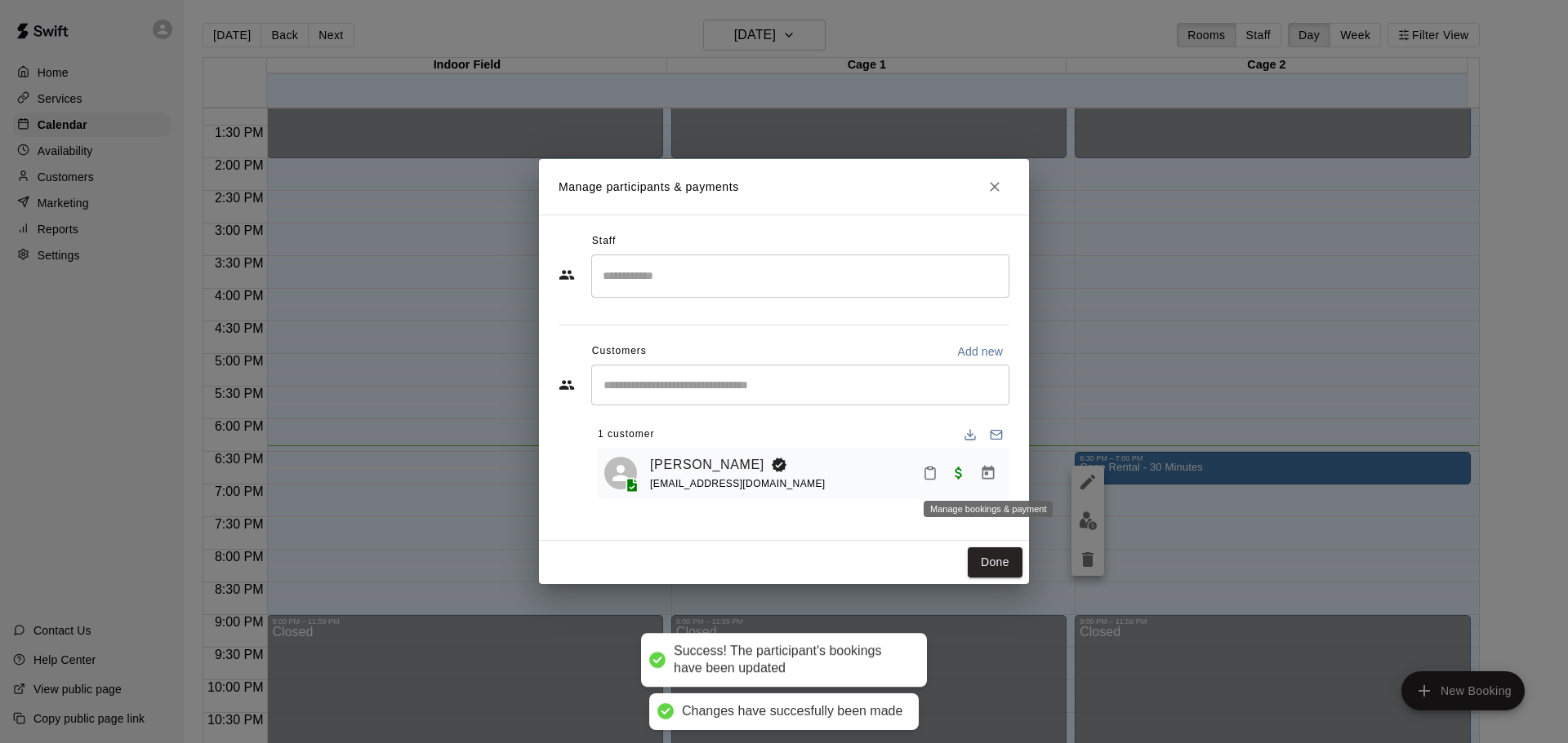
click at [983, 479] on icon "Manage bookings & payment" at bounding box center [988, 472] width 13 height 13
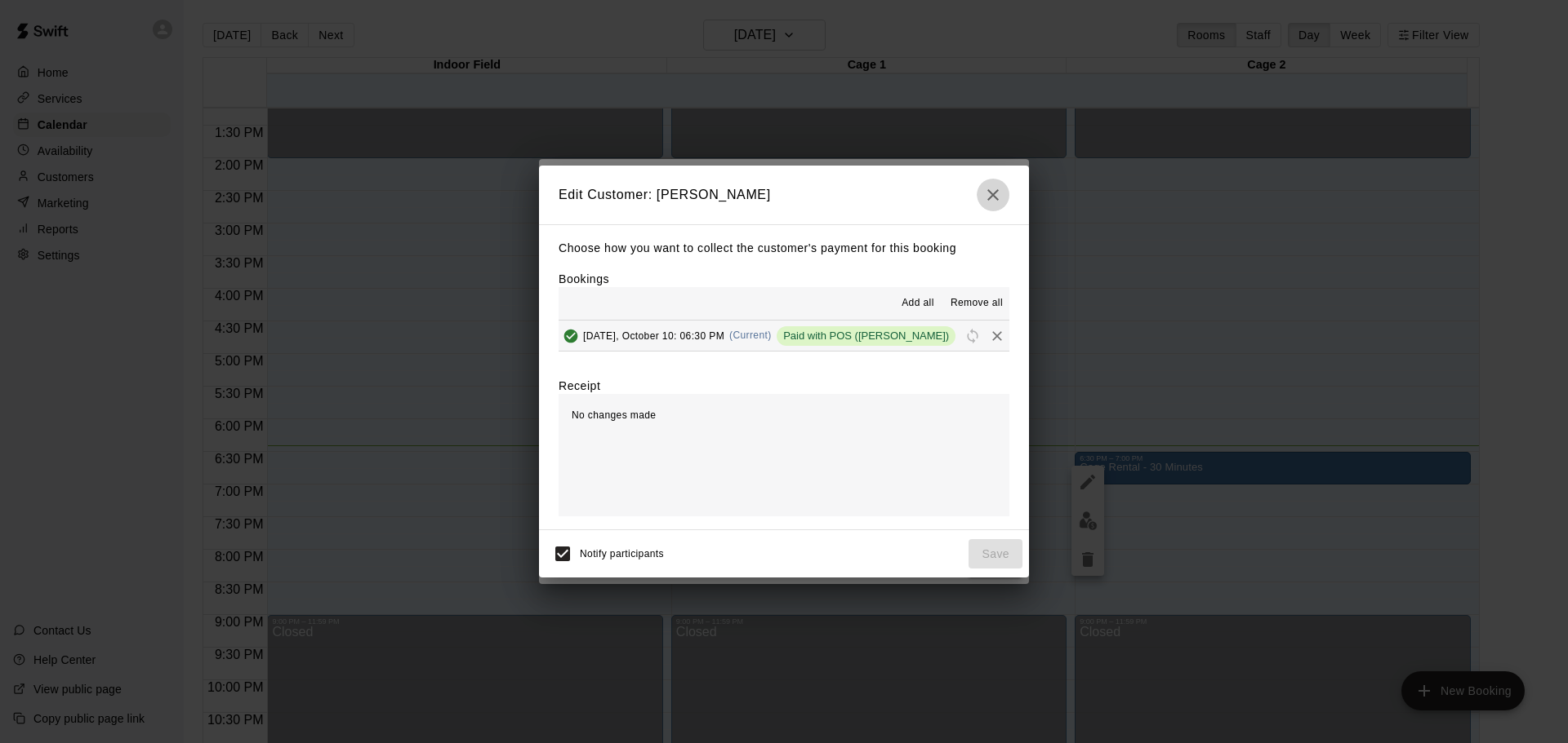
click at [991, 186] on icon "button" at bounding box center [992, 195] width 19 height 19
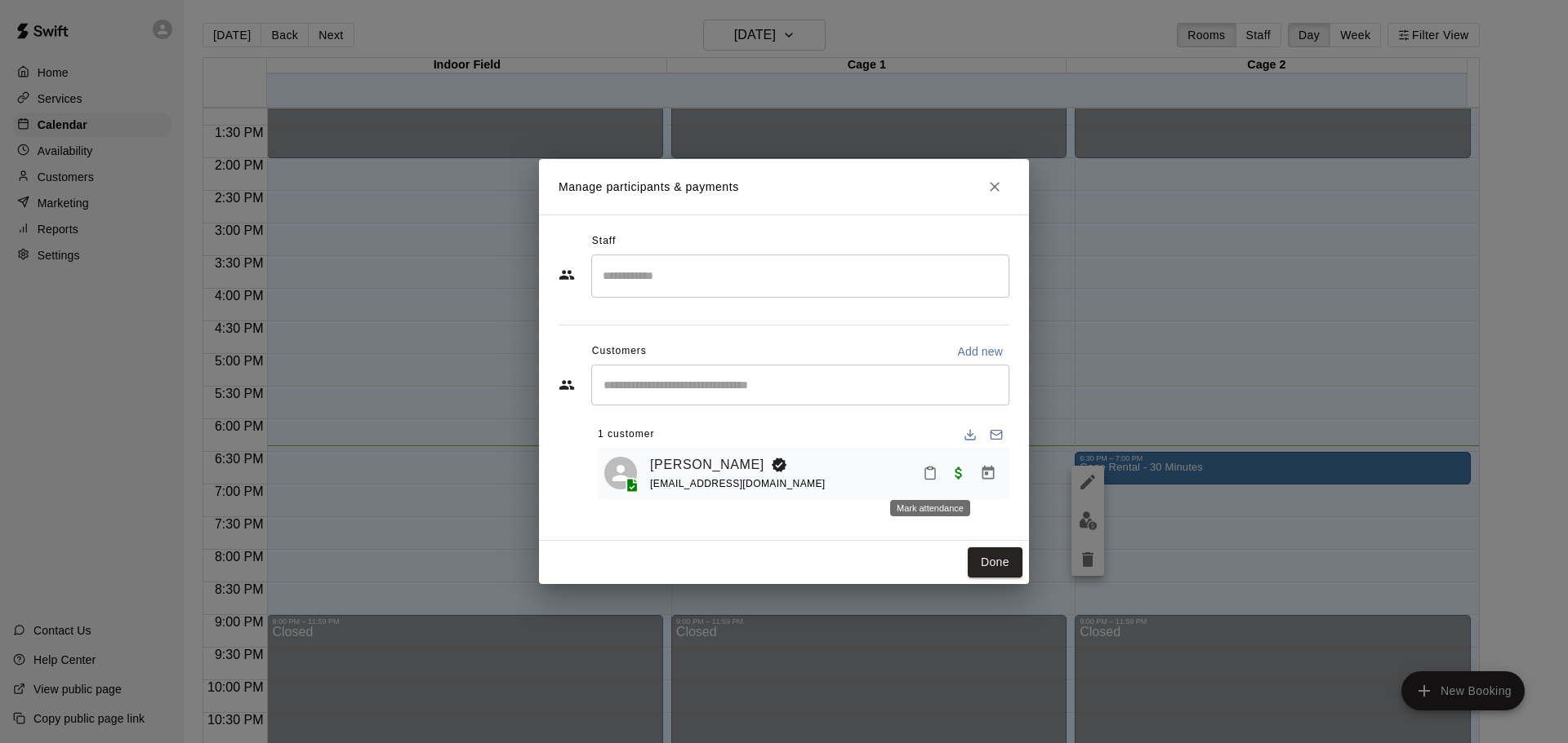
click at [934, 473] on icon "Mark attendance" at bounding box center [930, 472] width 14 height 14
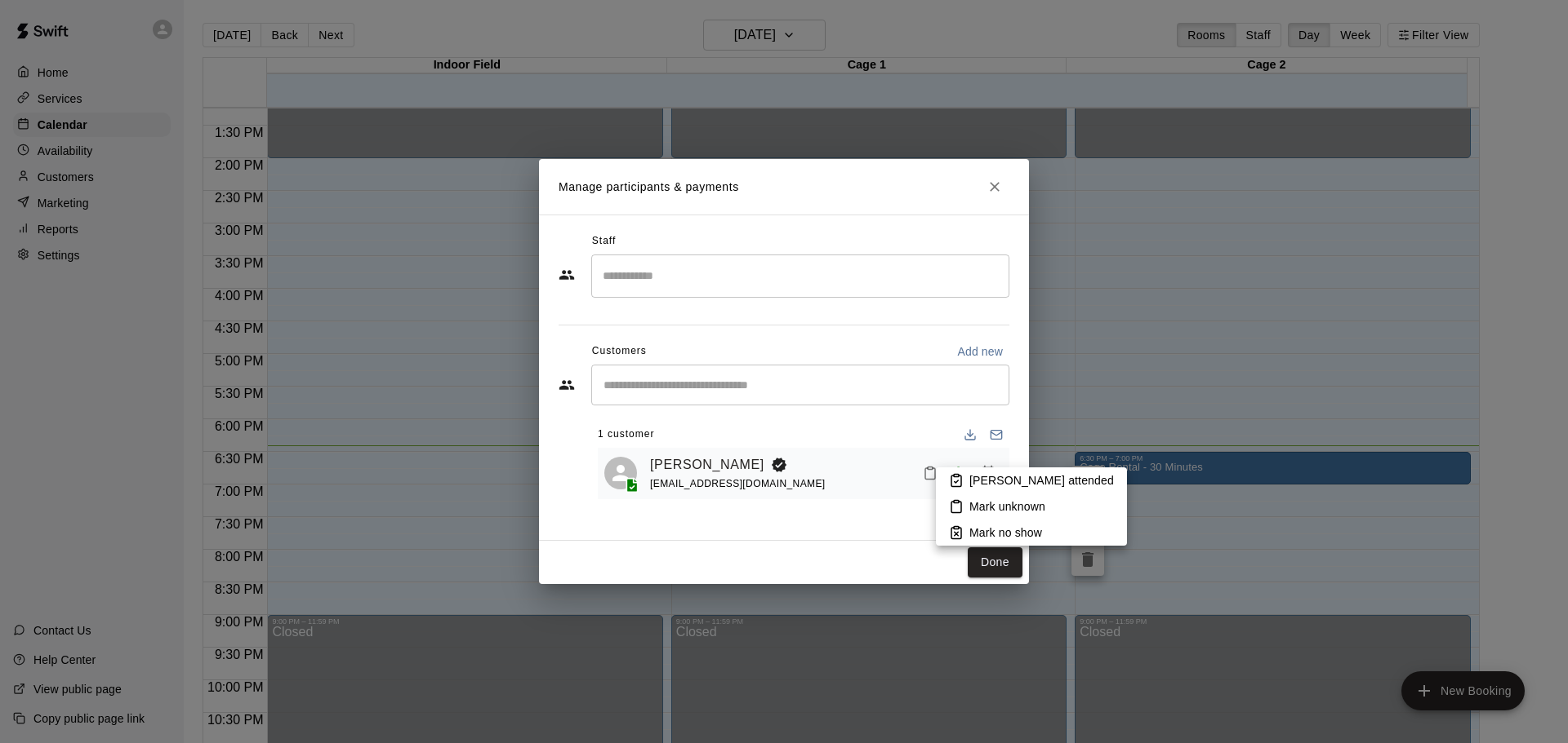
click at [953, 476] on icon at bounding box center [956, 480] width 14 height 14
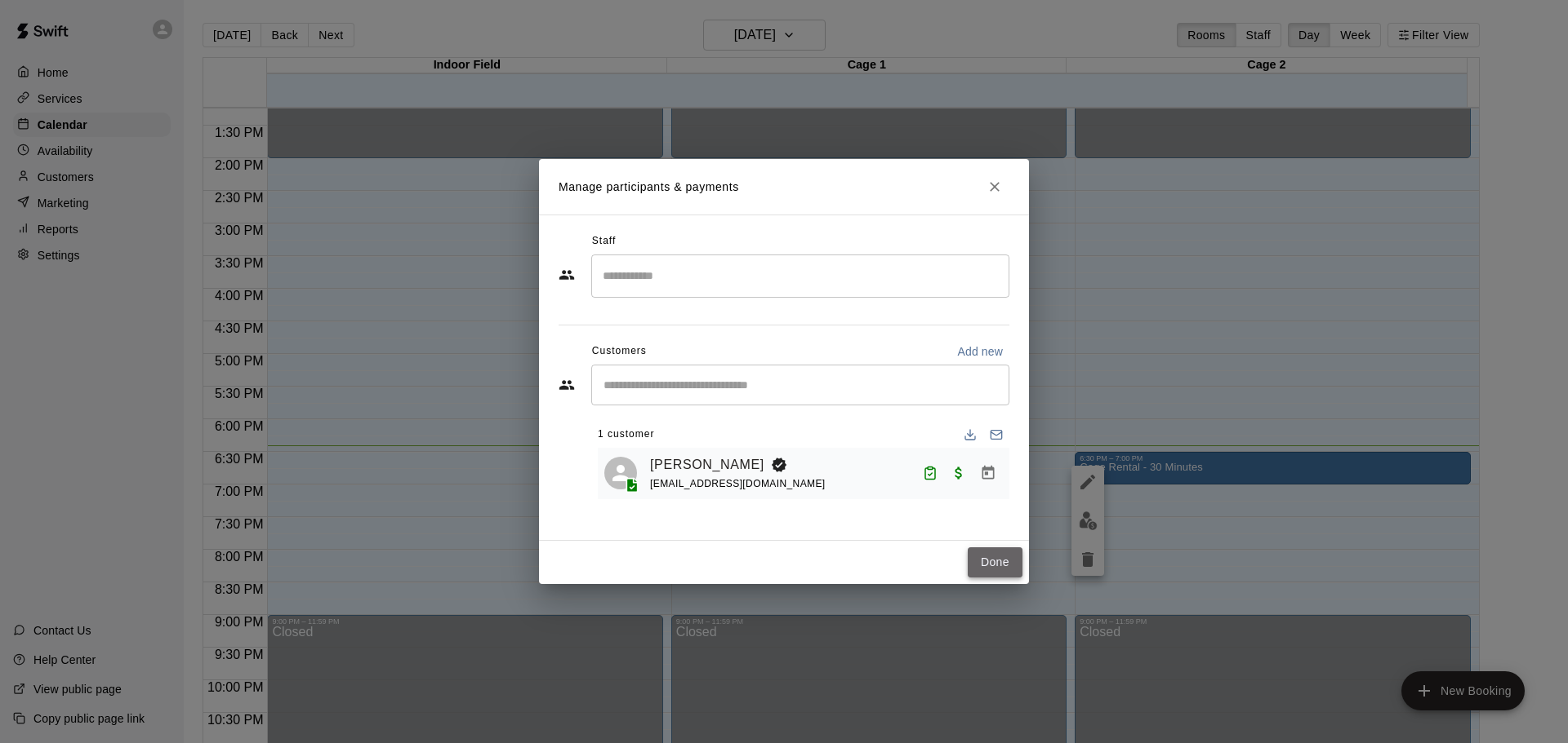
click at [989, 565] on button "Done" at bounding box center [994, 562] width 55 height 30
